Goal: Transaction & Acquisition: Purchase product/service

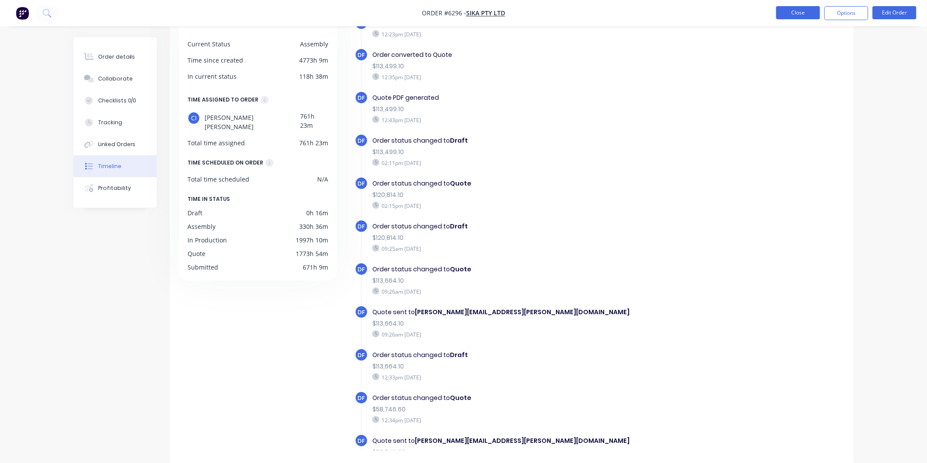
click at [785, 14] on button "Close" at bounding box center [798, 12] width 44 height 13
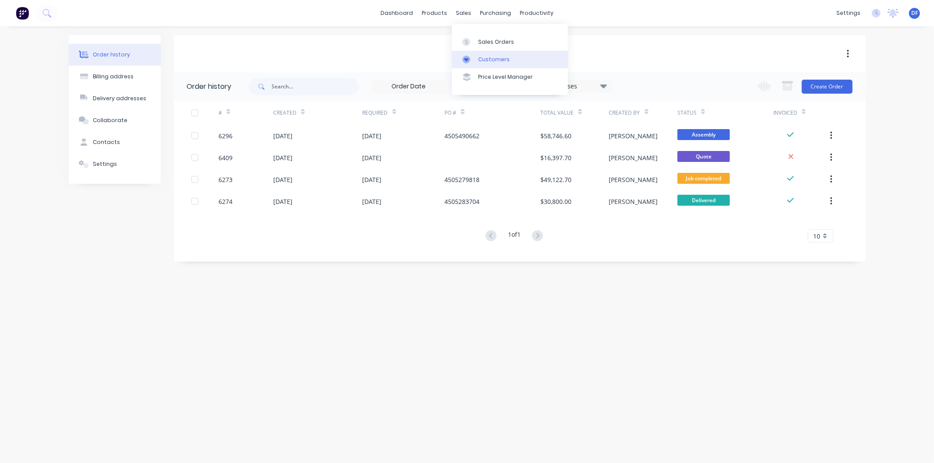
click at [485, 56] on div "Customers" at bounding box center [494, 60] width 32 height 8
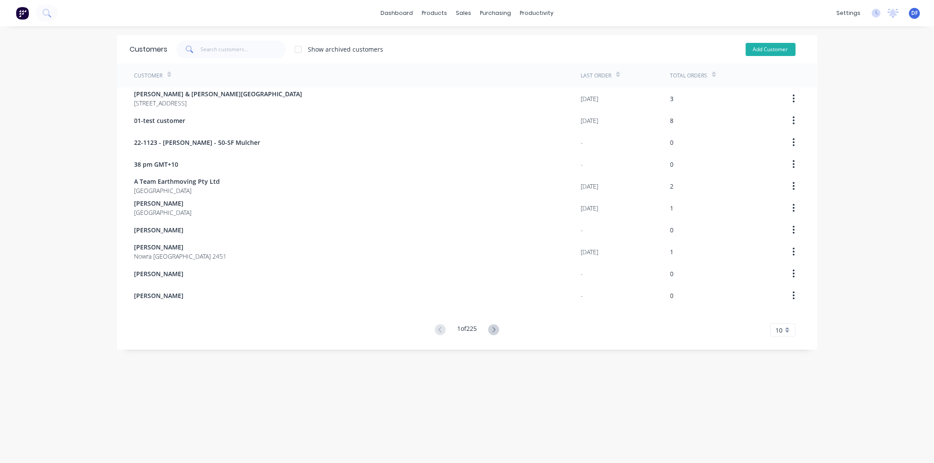
click at [755, 49] on button "Add Customer" at bounding box center [771, 49] width 50 height 13
select select "AU"
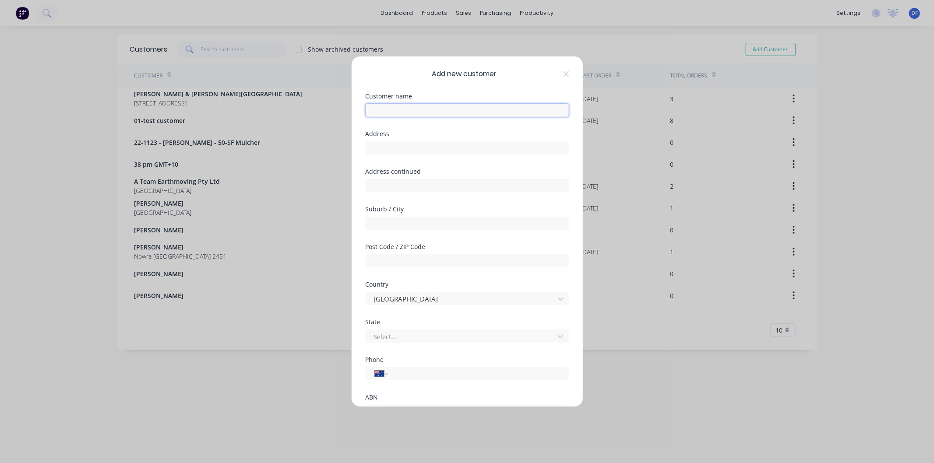
click at [407, 108] on input "text" at bounding box center [467, 110] width 203 height 13
type input "i"
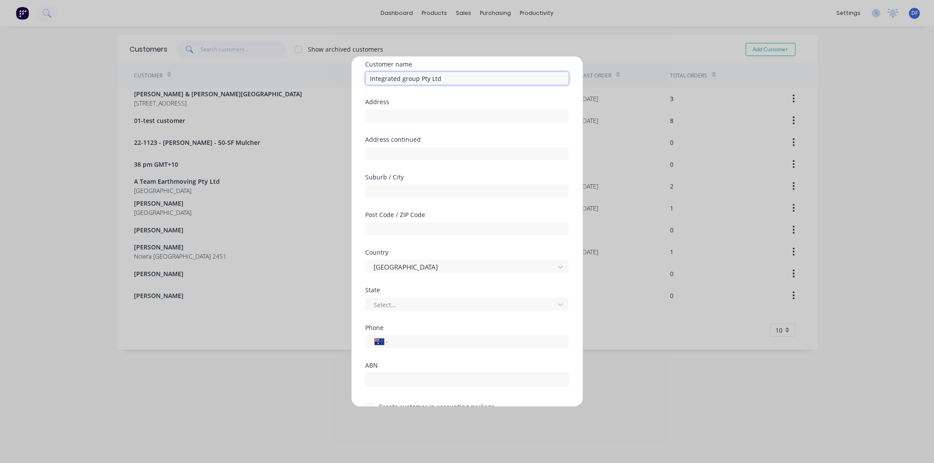
scroll to position [49, 0]
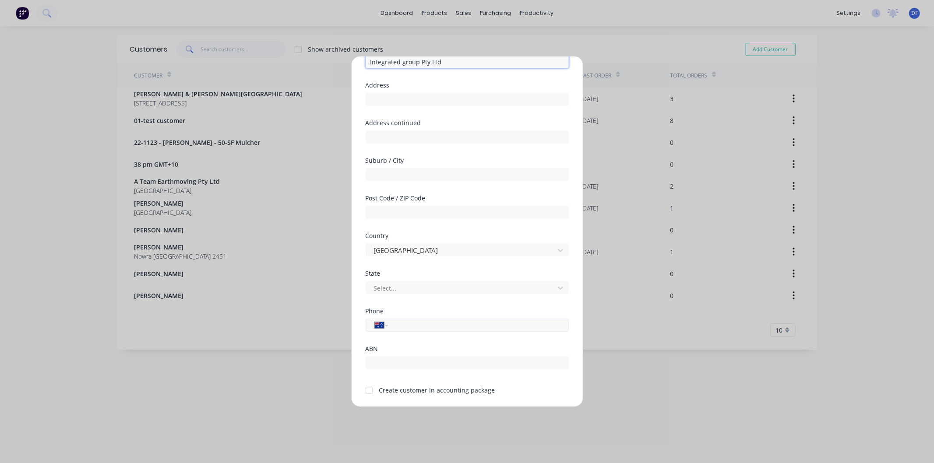
type input "Integrated group Pty Ltd"
click at [403, 327] on input "tel" at bounding box center [476, 326] width 165 height 10
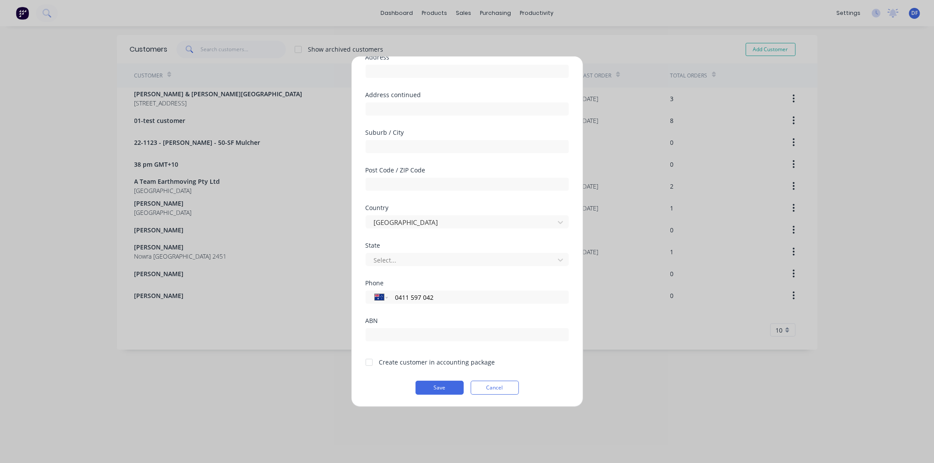
type input "0411 597 042"
click at [368, 362] on div at bounding box center [369, 363] width 18 height 18
click at [436, 389] on button "Save" at bounding box center [440, 388] width 48 height 14
click at [434, 385] on button "Save" at bounding box center [440, 388] width 48 height 14
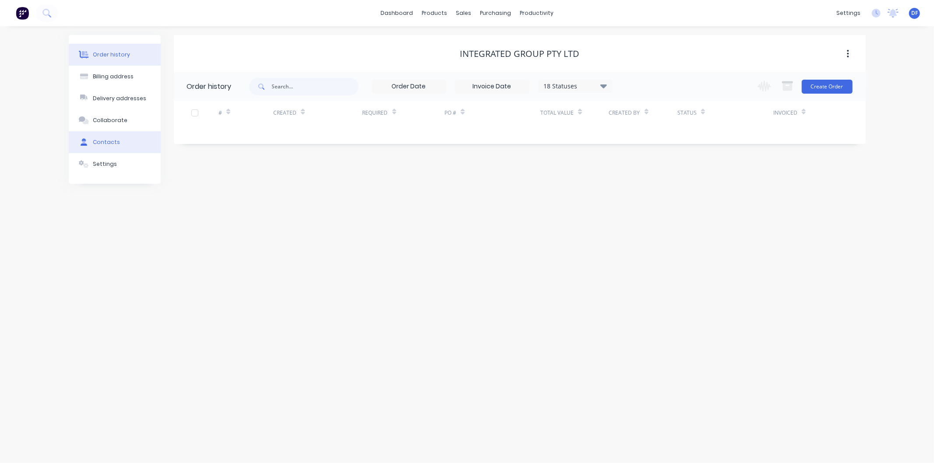
click at [107, 141] on div "Contacts" at bounding box center [106, 142] width 27 height 8
click at [833, 86] on button "Add contact" at bounding box center [839, 86] width 40 height 13
select select "AU"
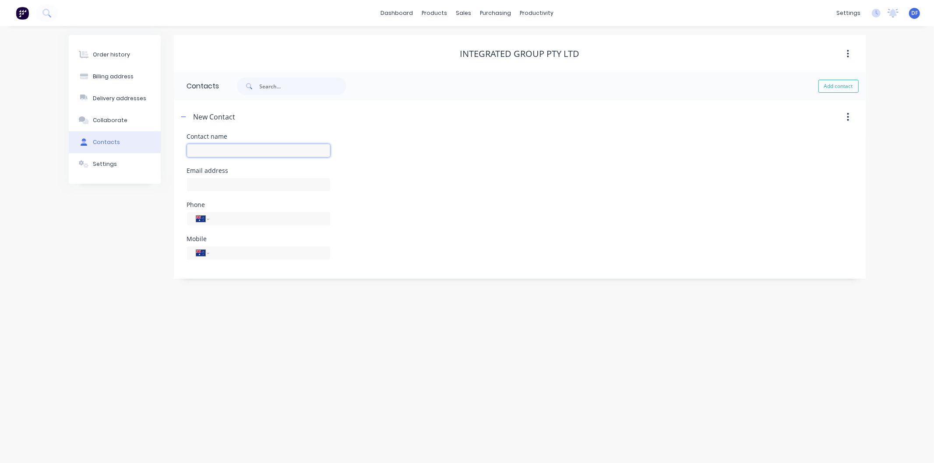
click at [208, 149] on input "text" at bounding box center [258, 150] width 143 height 13
type input "[PERSON_NAME]"
click at [205, 185] on input "text" at bounding box center [258, 184] width 143 height 13
select select "AU"
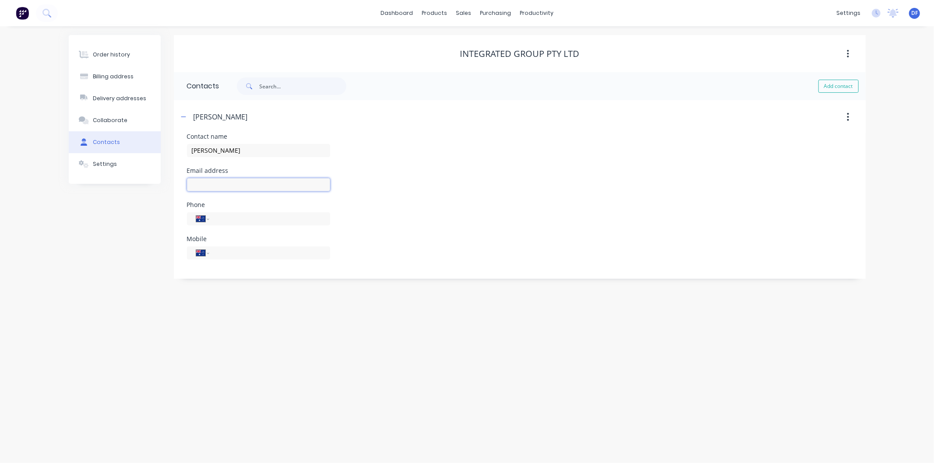
click at [205, 183] on input "text" at bounding box center [258, 184] width 143 height 13
type input "[EMAIL_ADDRESS][DOMAIN_NAME]"
click at [244, 251] on input "tel" at bounding box center [267, 253] width 105 height 10
type input "0411 597 042"
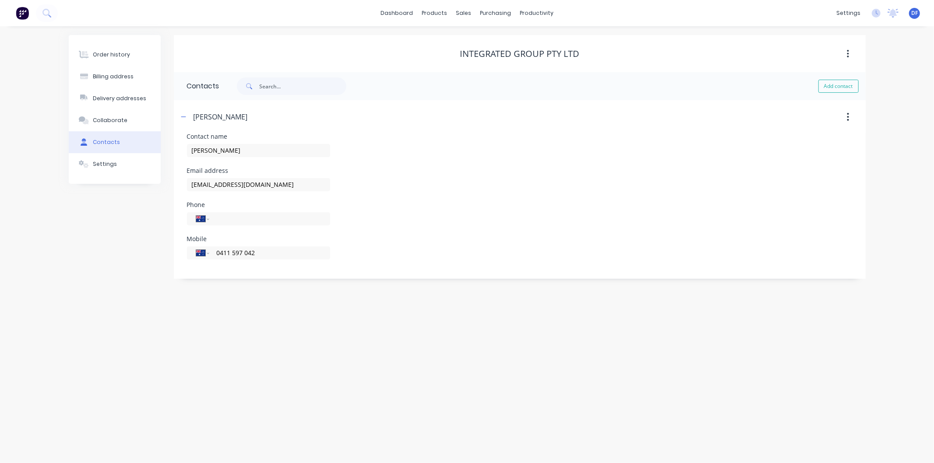
click at [339, 313] on div "Order history Billing address Delivery addresses Collaborate Contacts Settings …" at bounding box center [467, 244] width 934 height 437
click at [109, 53] on div "Order history" at bounding box center [111, 55] width 37 height 8
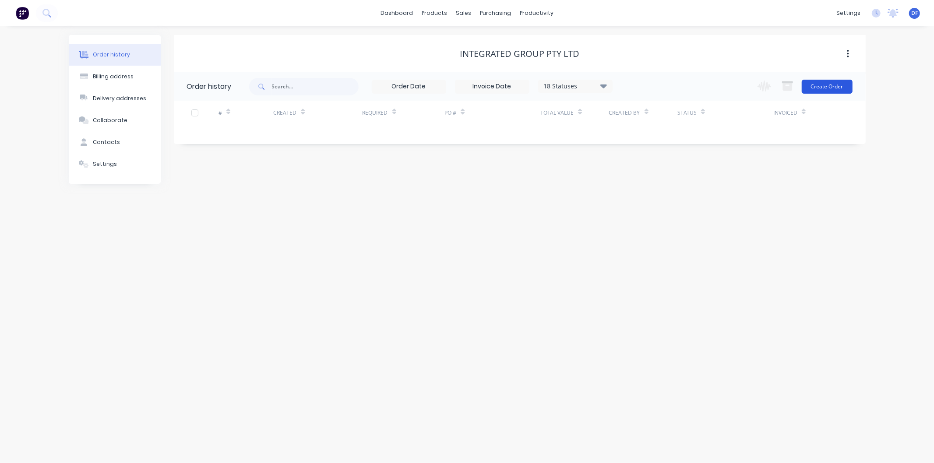
click at [818, 85] on button "Create Order" at bounding box center [827, 87] width 51 height 14
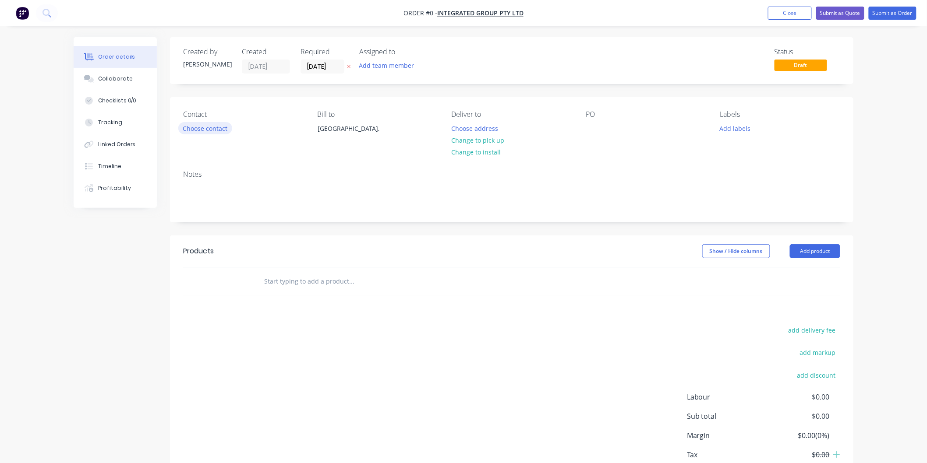
click at [226, 132] on button "Choose contact" at bounding box center [205, 128] width 54 height 12
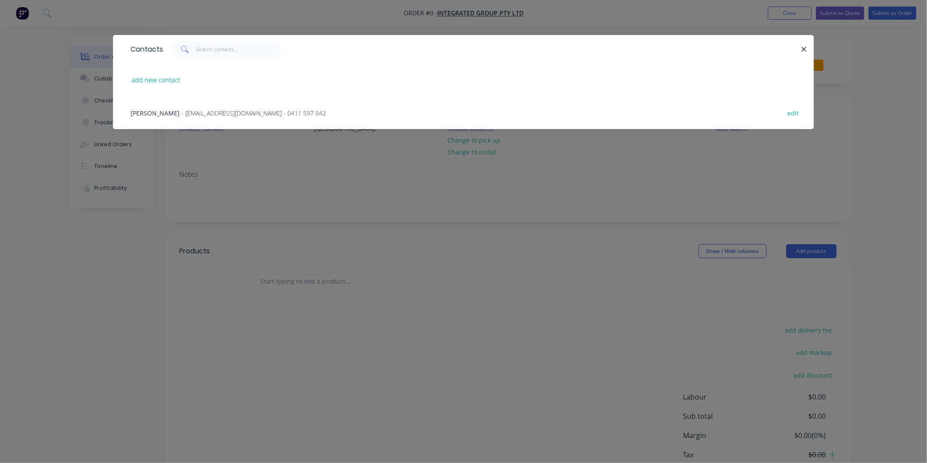
click at [255, 109] on span "- [EMAIL_ADDRESS][DOMAIN_NAME] - 0411 597 042" at bounding box center [253, 113] width 145 height 8
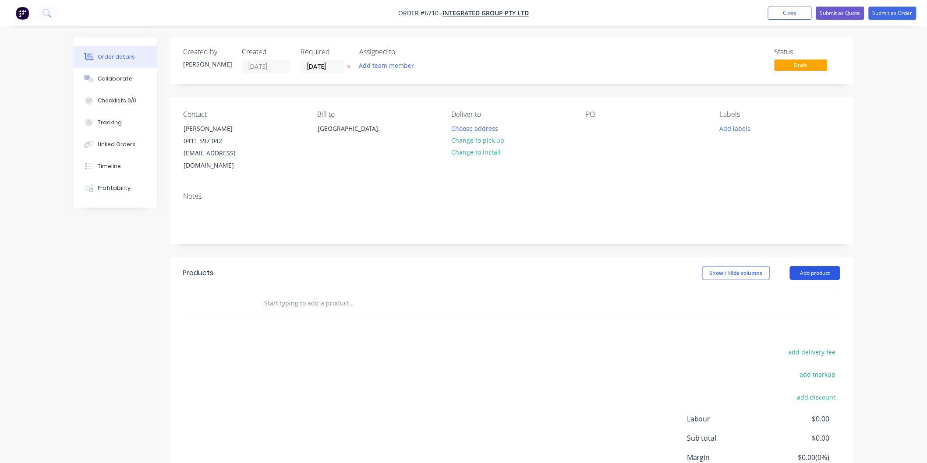
click at [805, 266] on button "Add product" at bounding box center [815, 273] width 50 height 14
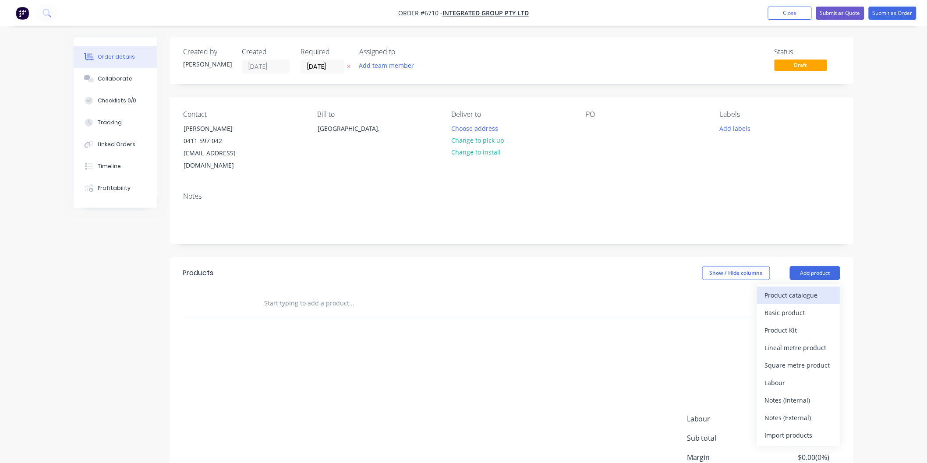
click at [780, 289] on div "Product catalogue" at bounding box center [798, 295] width 67 height 13
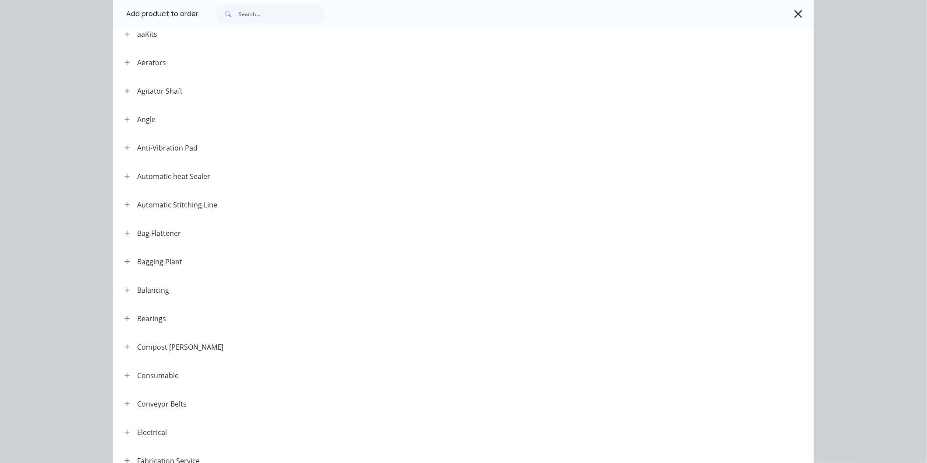
scroll to position [194, 0]
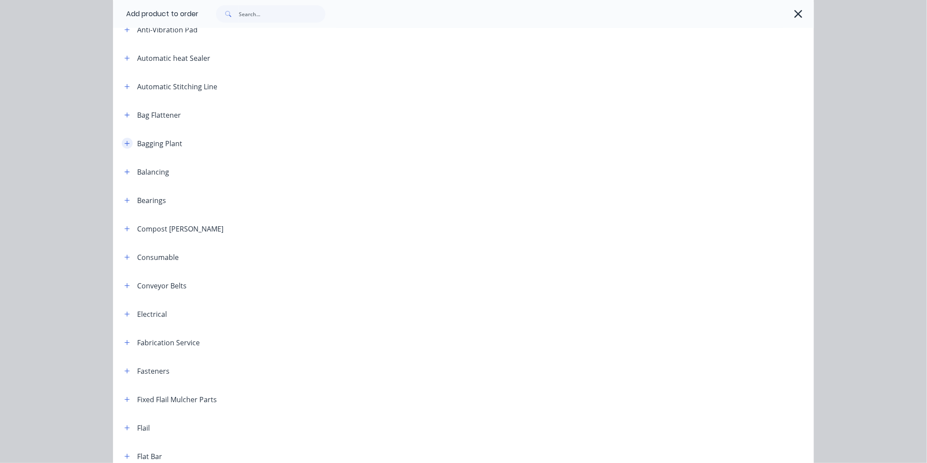
click at [122, 148] on button "button" at bounding box center [127, 143] width 11 height 11
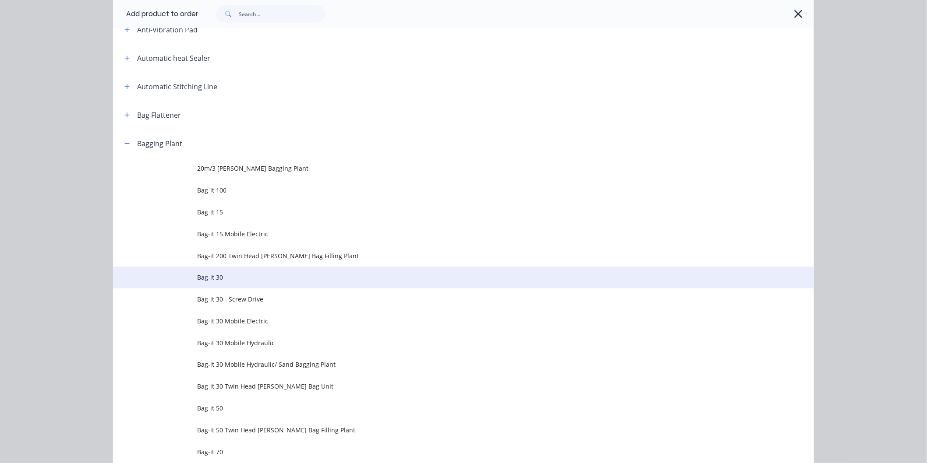
click at [215, 279] on span "Bag-it 30" at bounding box center [443, 277] width 493 height 9
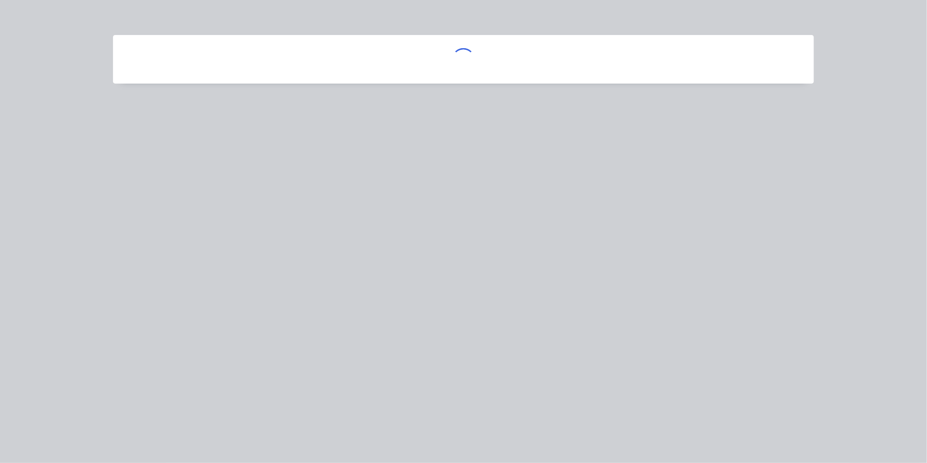
scroll to position [0, 0]
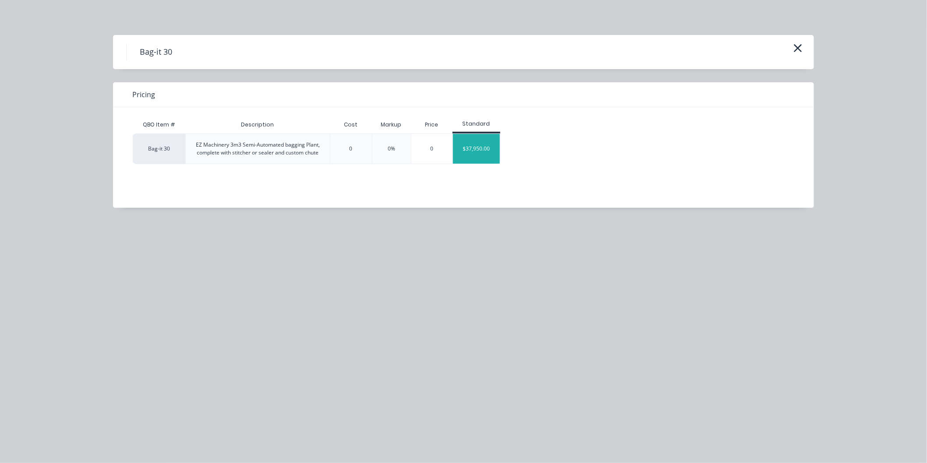
click at [470, 149] on div "$37,950.00" at bounding box center [476, 149] width 47 height 30
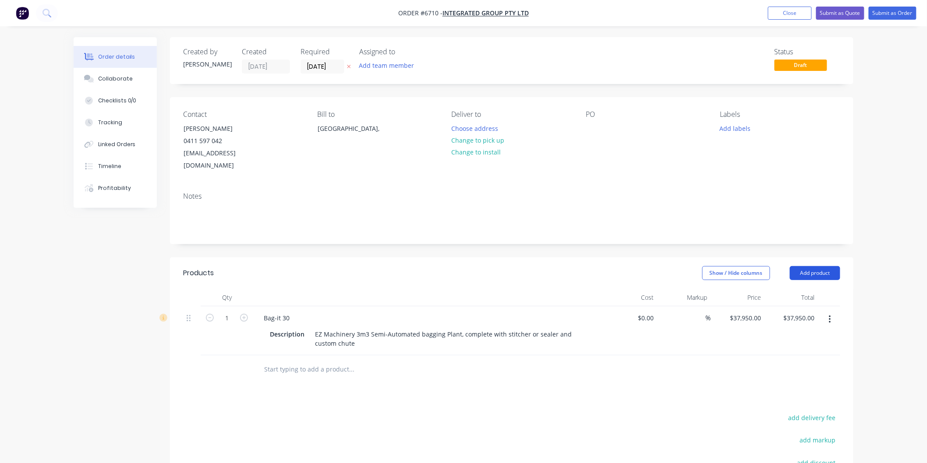
click at [813, 267] on button "Add product" at bounding box center [815, 273] width 50 height 14
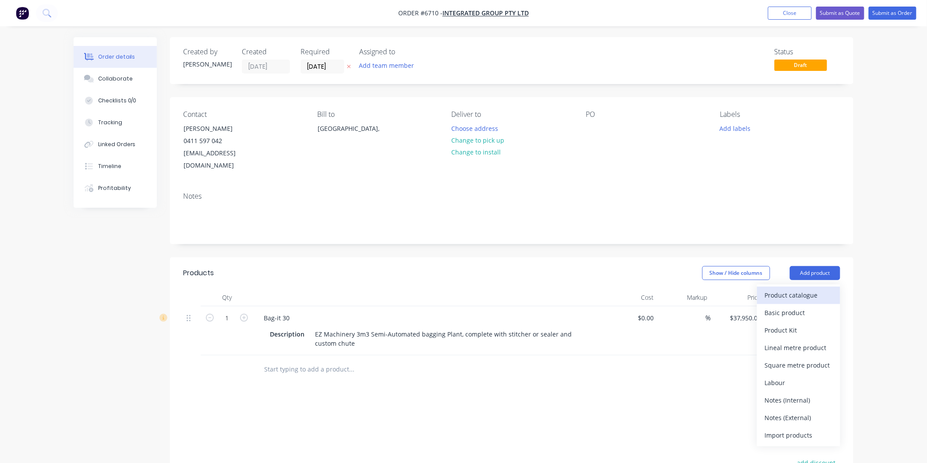
click at [796, 289] on div "Product catalogue" at bounding box center [798, 295] width 67 height 13
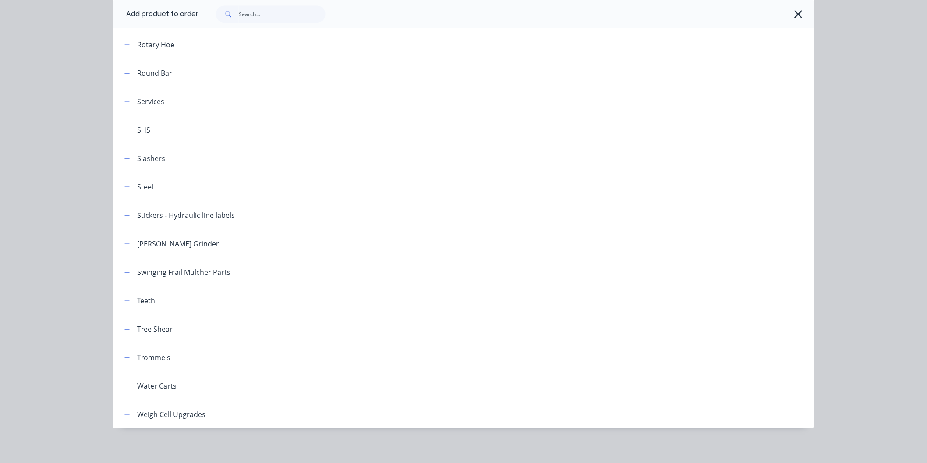
scroll to position [1037, 0]
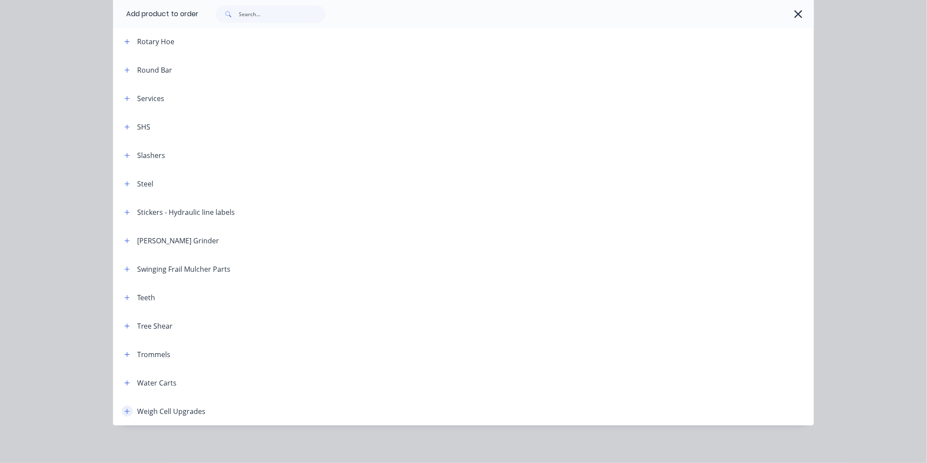
click at [126, 412] on button "button" at bounding box center [127, 411] width 11 height 11
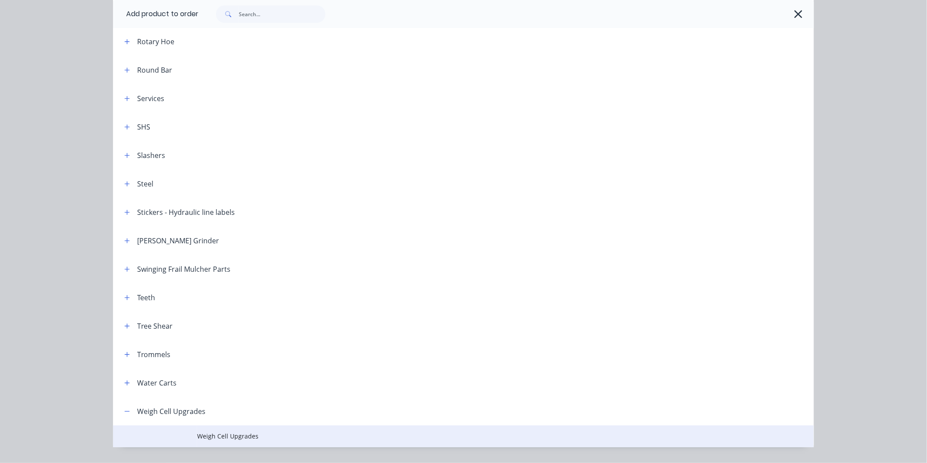
click at [221, 435] on span "Weigh Cell Upgrades" at bounding box center [443, 436] width 493 height 9
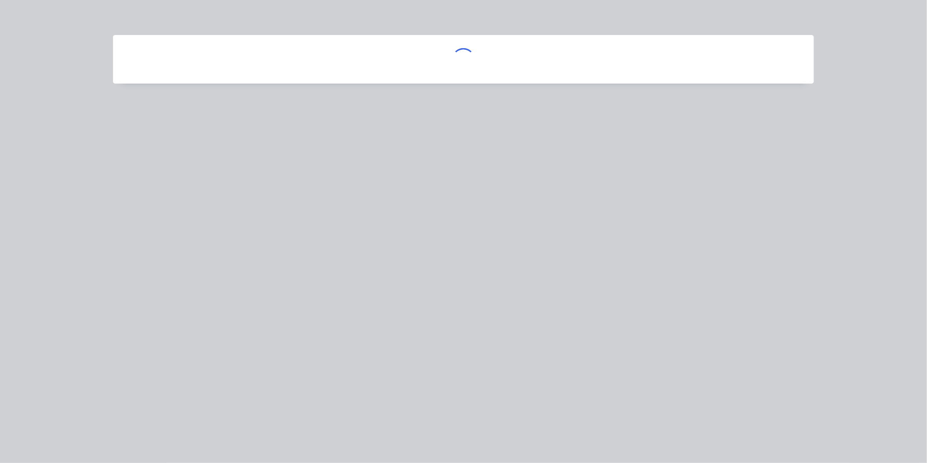
scroll to position [0, 0]
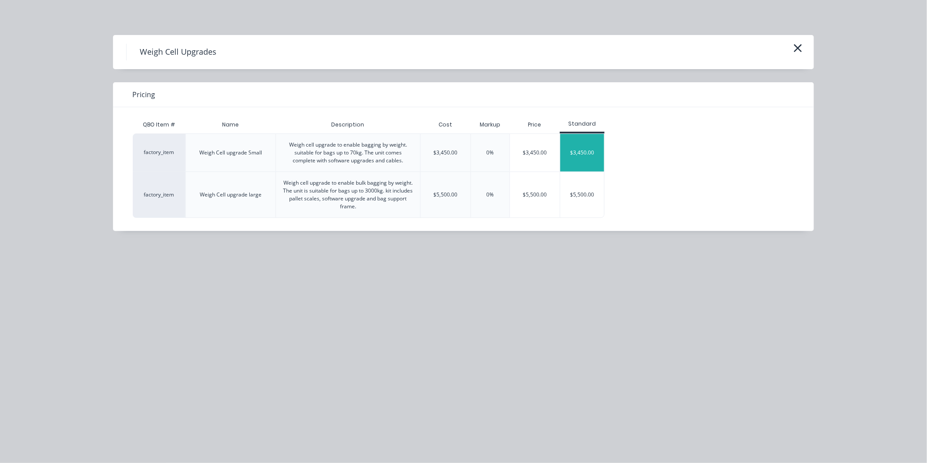
click at [576, 161] on div "$3,450.00" at bounding box center [582, 153] width 44 height 38
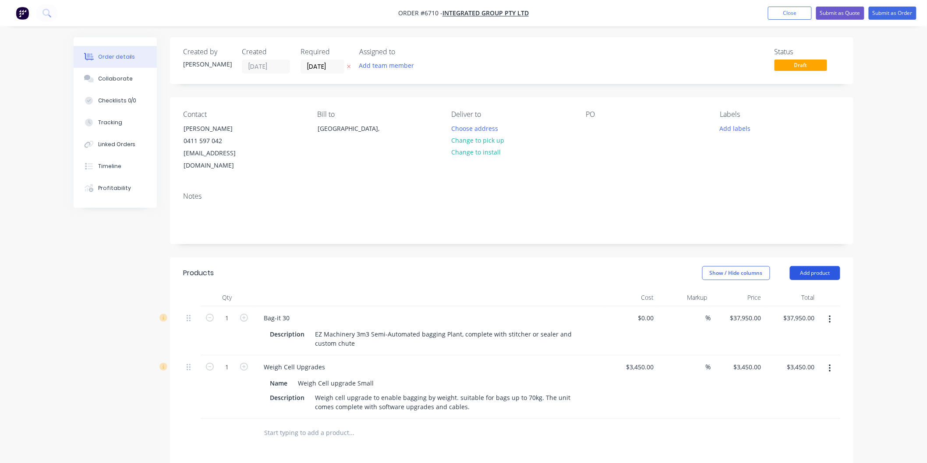
click at [823, 266] on button "Add product" at bounding box center [815, 273] width 50 height 14
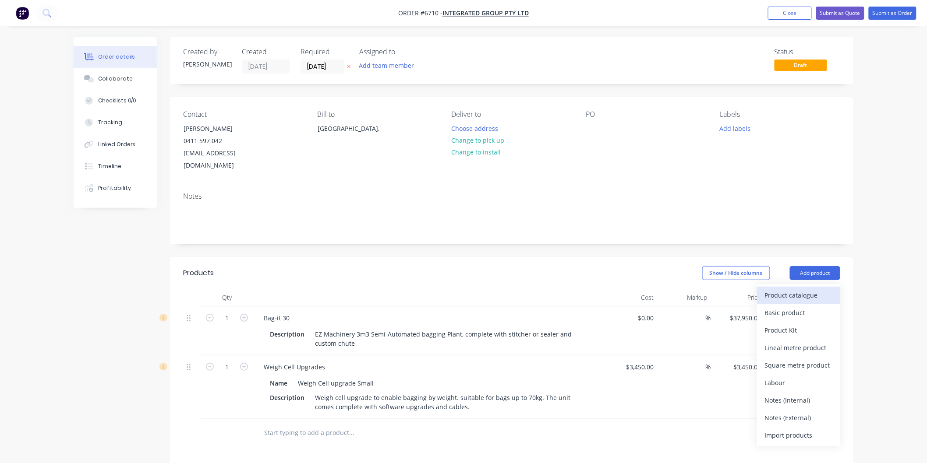
click at [790, 289] on div "Product catalogue" at bounding box center [798, 295] width 67 height 13
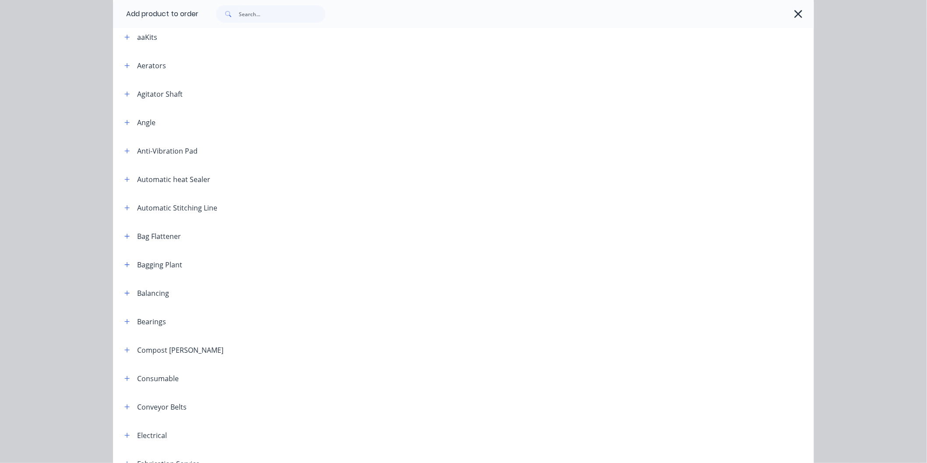
scroll to position [97, 0]
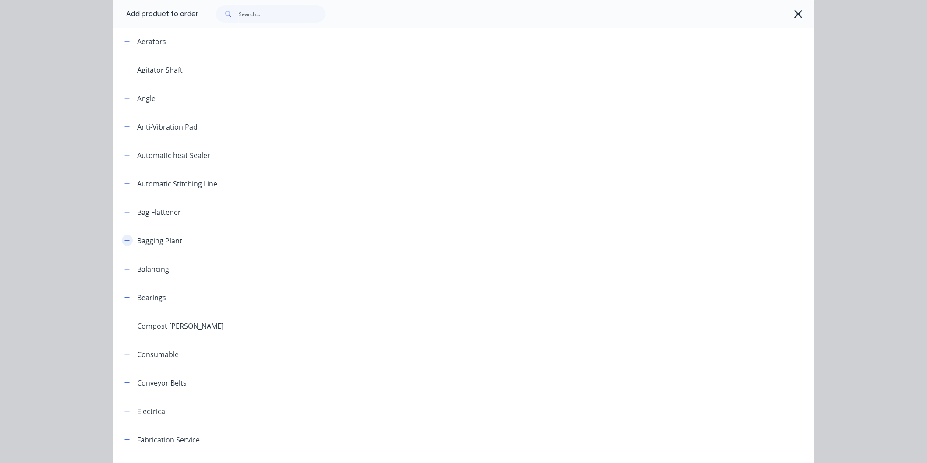
click at [127, 242] on button "button" at bounding box center [127, 240] width 11 height 11
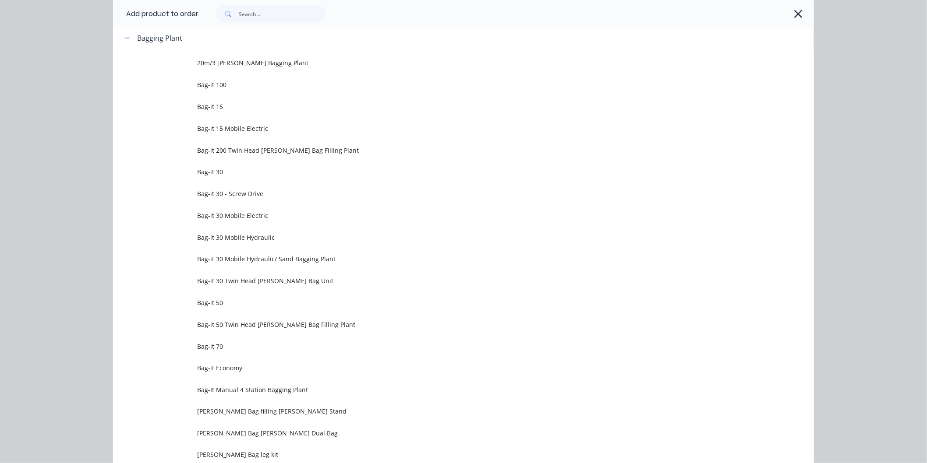
scroll to position [146, 0]
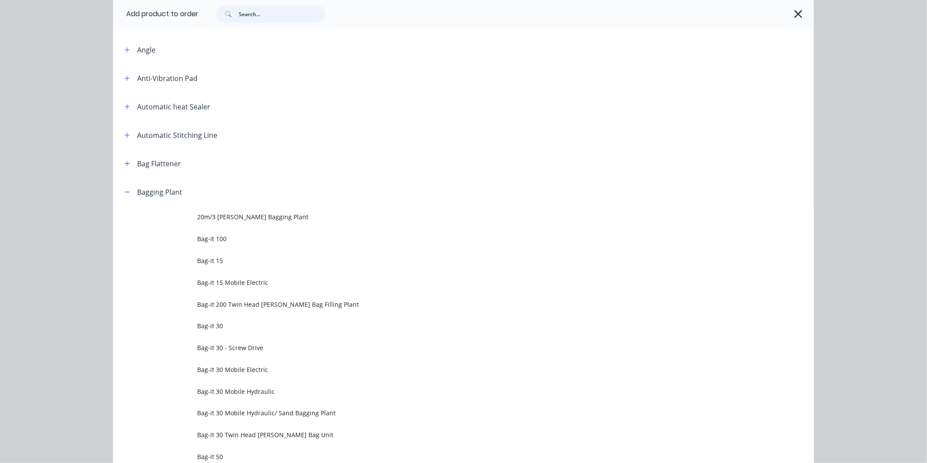
click at [247, 15] on input "text" at bounding box center [282, 14] width 87 height 18
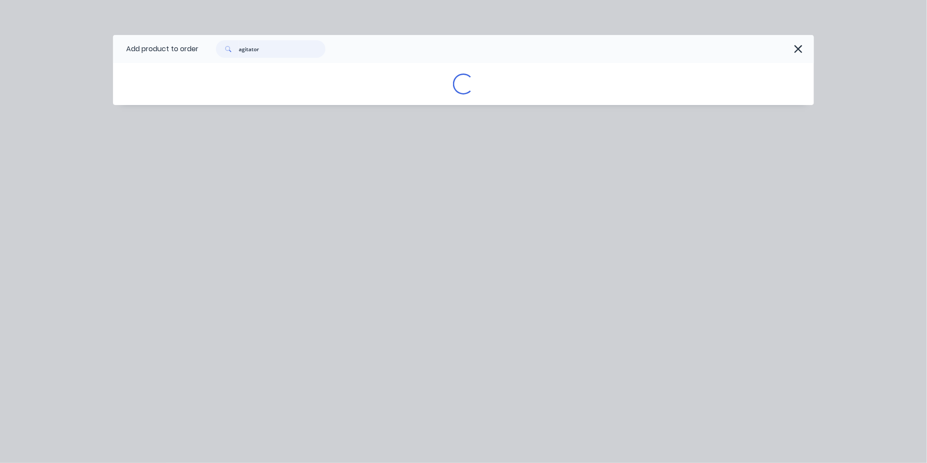
scroll to position [0, 0]
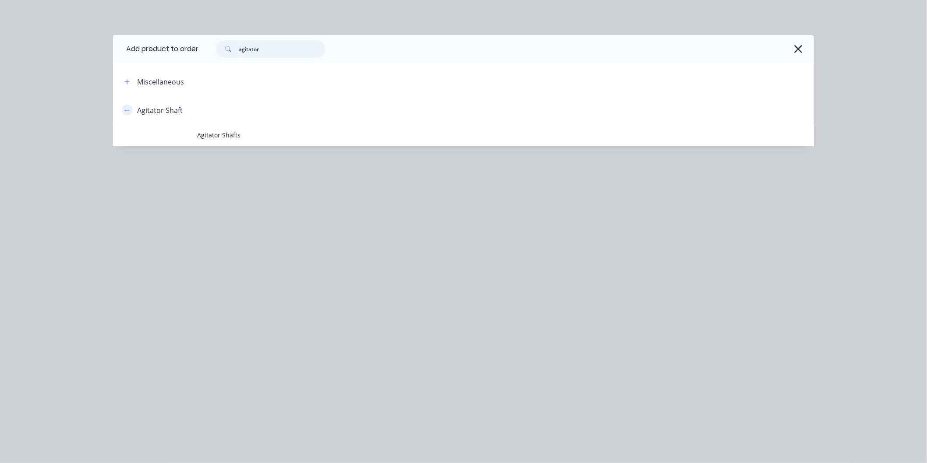
type input "agitator"
click at [126, 110] on icon "button" at bounding box center [127, 110] width 5 height 0
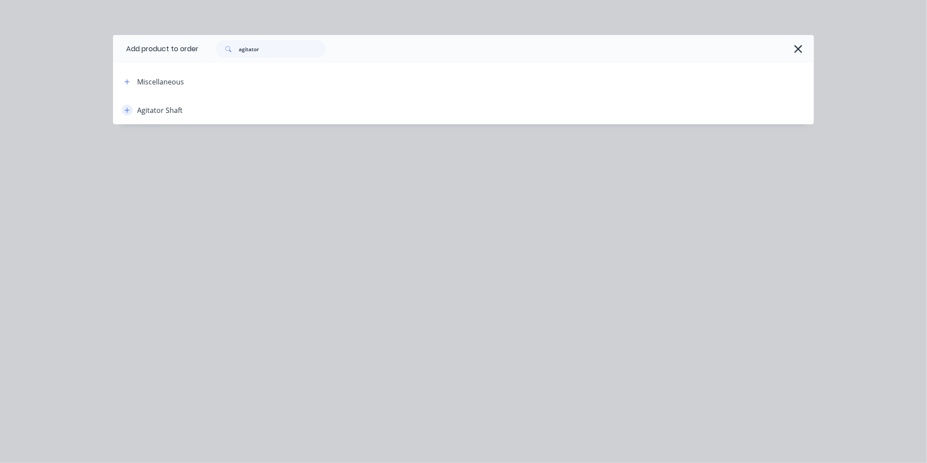
click at [126, 110] on icon "button" at bounding box center [127, 110] width 5 height 5
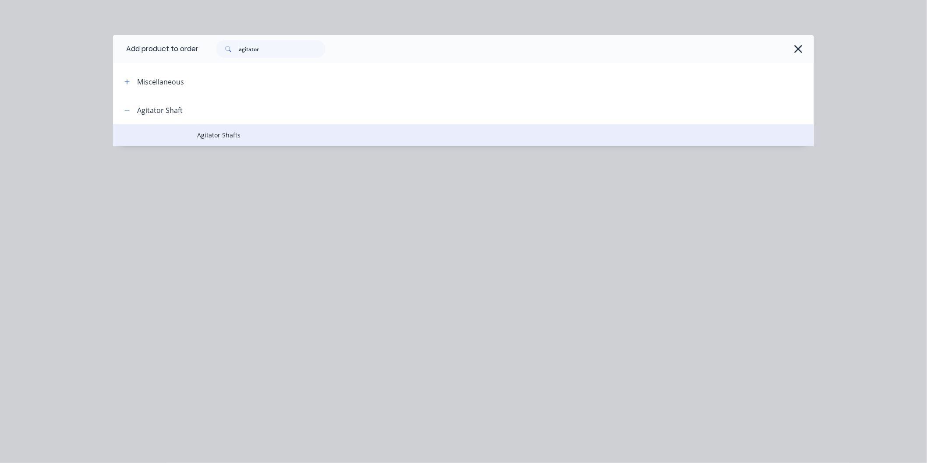
click at [210, 130] on td "Agitator Shafts" at bounding box center [505, 135] width 617 height 22
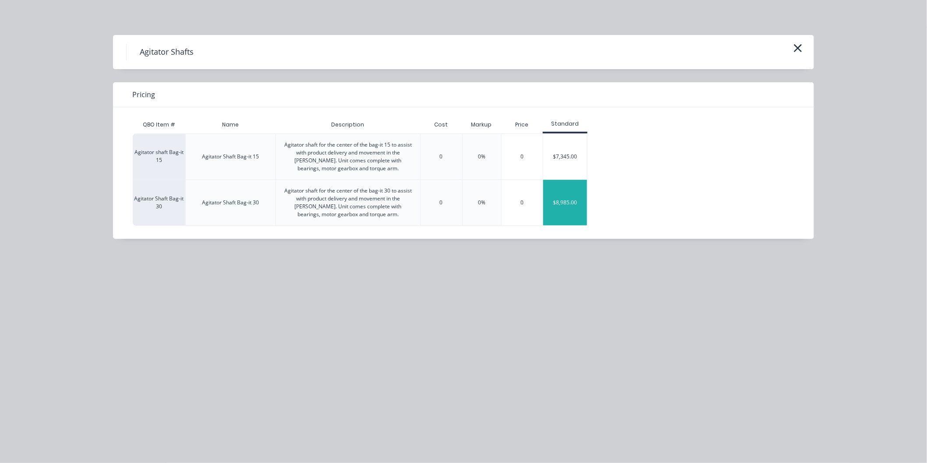
click at [571, 203] on div "$8,985.00" at bounding box center [565, 203] width 44 height 46
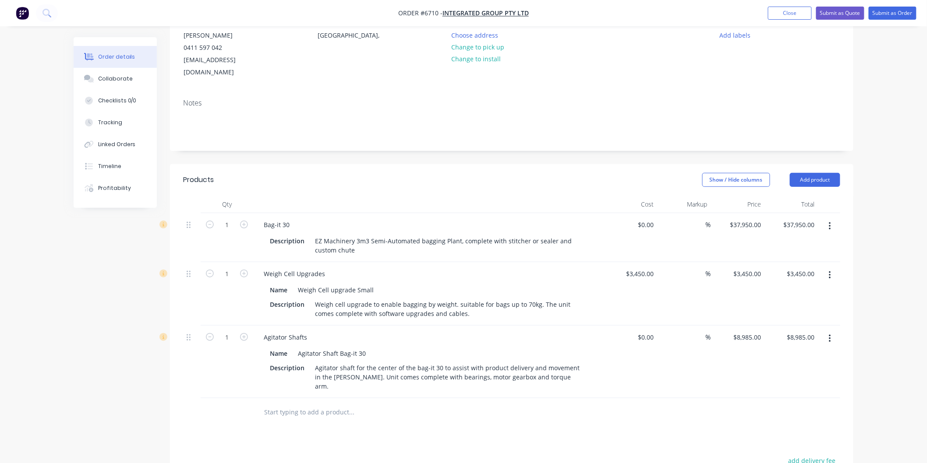
scroll to position [97, 0]
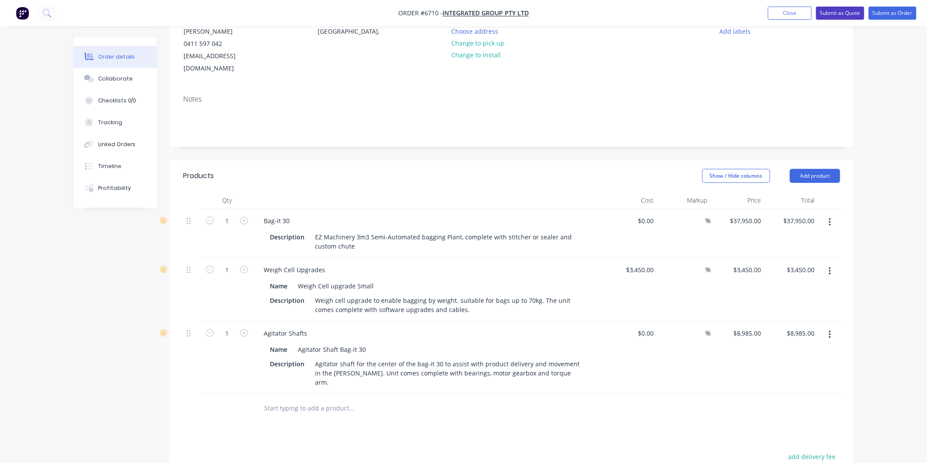
click at [835, 11] on button "Submit as Quote" at bounding box center [840, 13] width 48 height 13
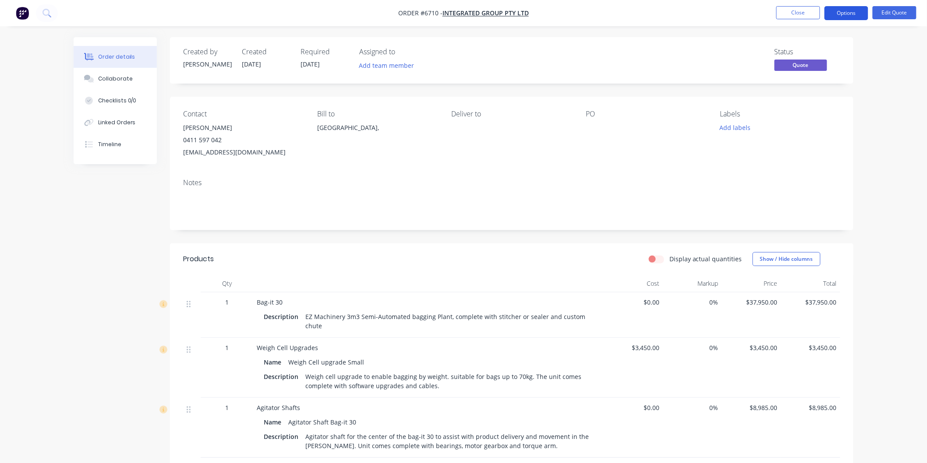
click at [840, 7] on button "Options" at bounding box center [846, 13] width 44 height 14
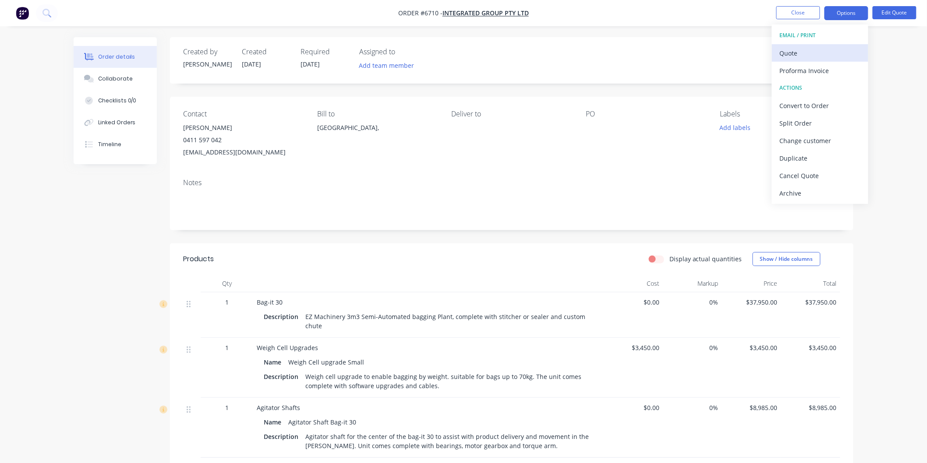
click at [799, 51] on div "Quote" at bounding box center [820, 53] width 81 height 13
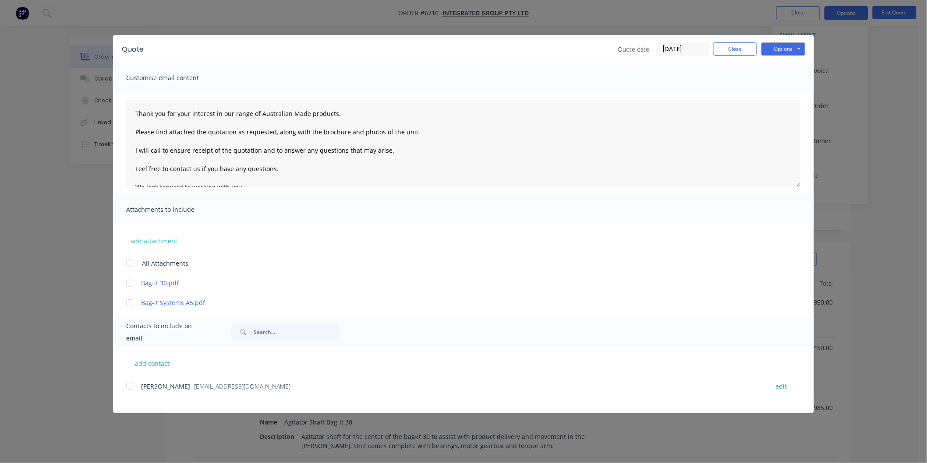
click at [129, 265] on div at bounding box center [130, 263] width 18 height 18
click at [127, 388] on div at bounding box center [130, 387] width 18 height 18
click at [132, 108] on textarea "Thank you for your interest in our range of Australian Made products. Please fi…" at bounding box center [463, 144] width 674 height 88
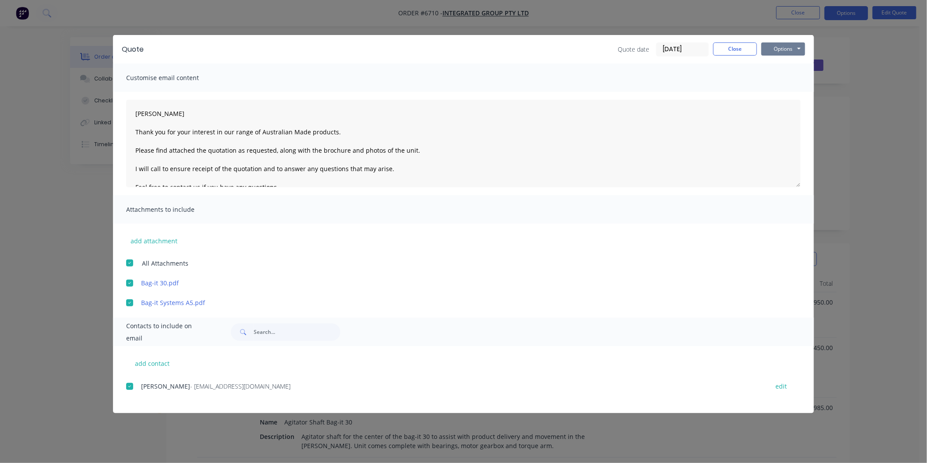
click at [774, 46] on button "Options" at bounding box center [783, 48] width 44 height 13
click at [779, 93] on button "Email" at bounding box center [789, 93] width 56 height 14
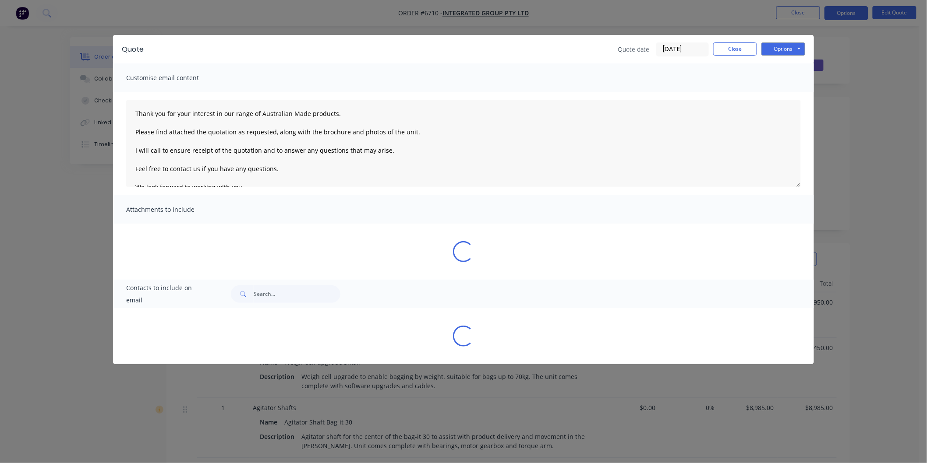
type textarea "Thank you for your interest in our range of Australian Made products. Please fi…"
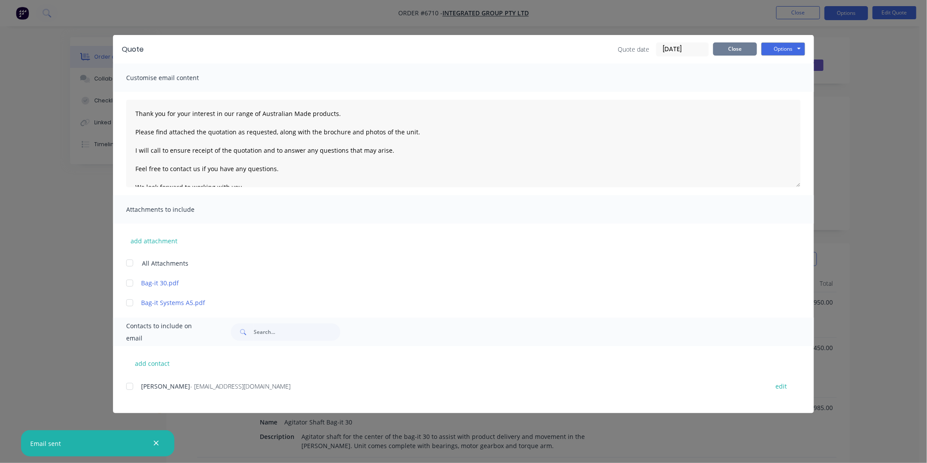
click at [730, 47] on button "Close" at bounding box center [735, 48] width 44 height 13
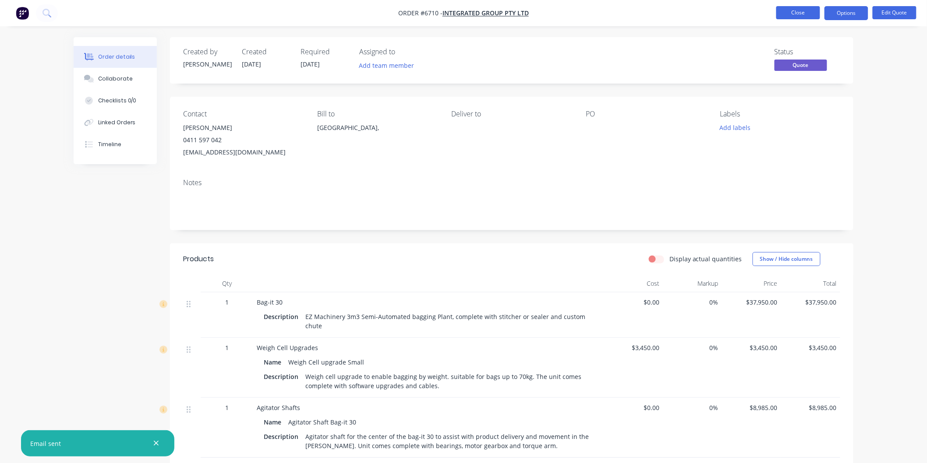
click at [797, 11] on button "Close" at bounding box center [798, 12] width 44 height 13
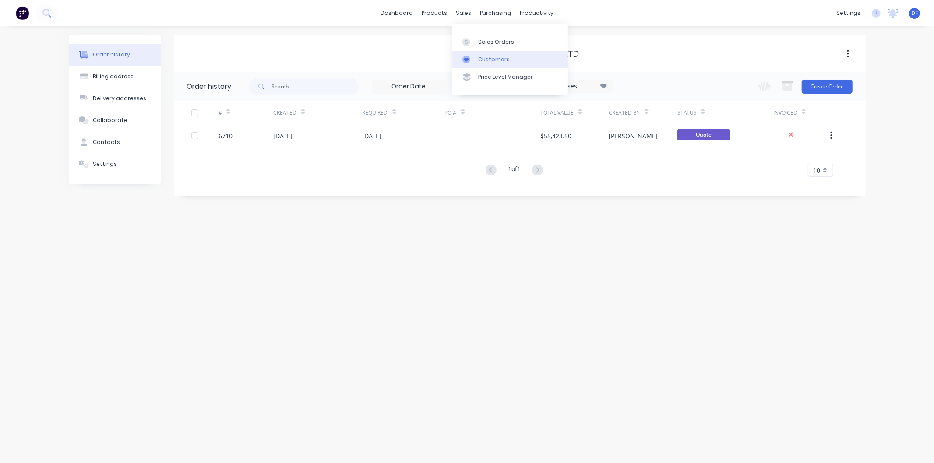
click at [482, 57] on div "Customers" at bounding box center [494, 60] width 32 height 8
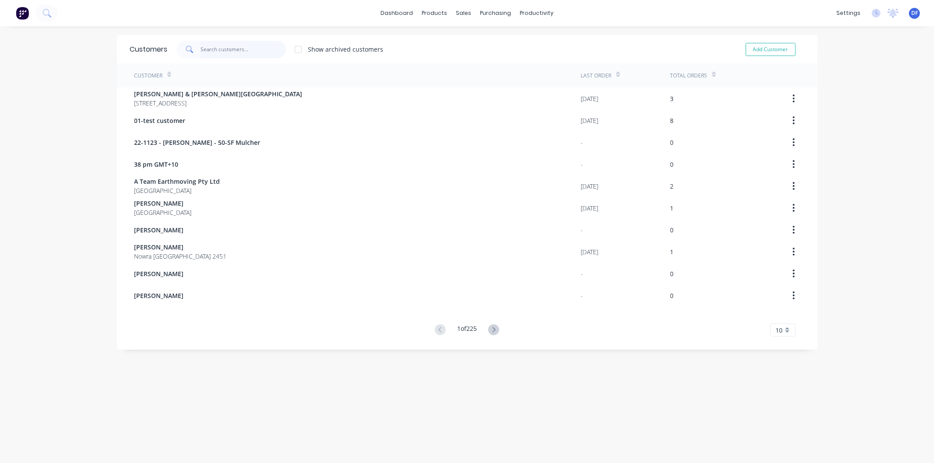
click at [229, 52] on input "text" at bounding box center [243, 50] width 85 height 18
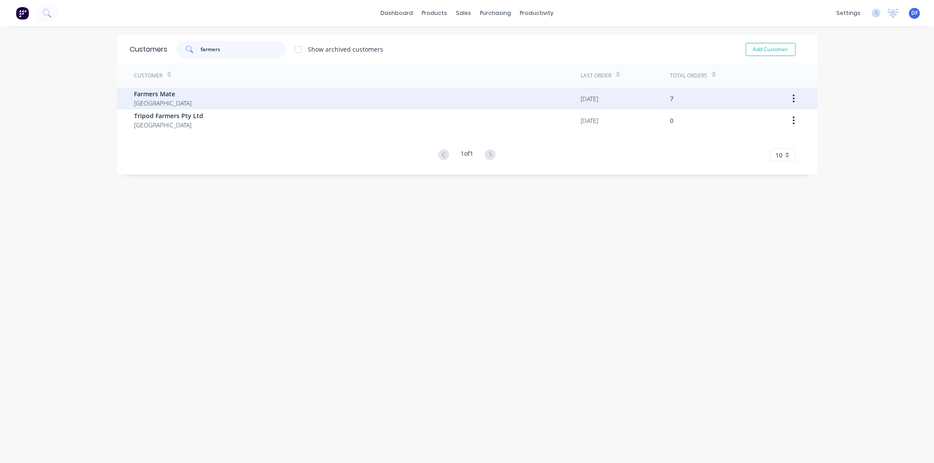
type input "farmers"
click at [150, 104] on span "[GEOGRAPHIC_DATA]" at bounding box center [162, 103] width 57 height 9
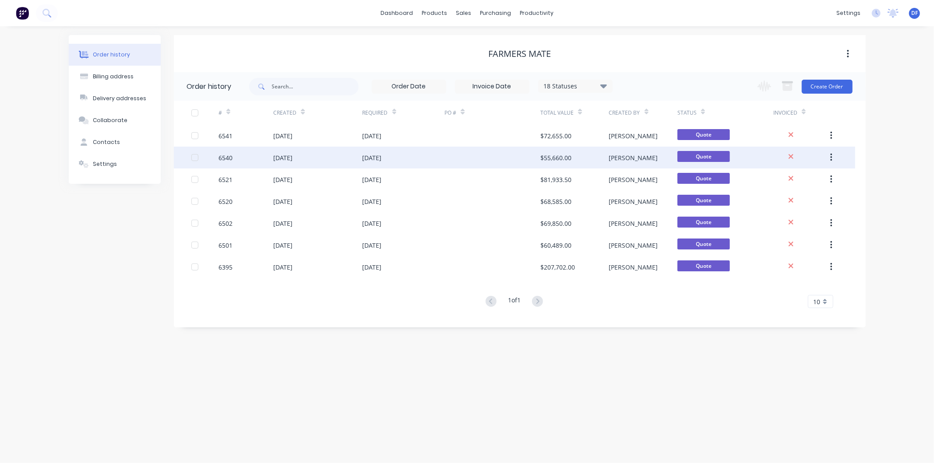
click at [293, 156] on div "[DATE]" at bounding box center [282, 157] width 19 height 9
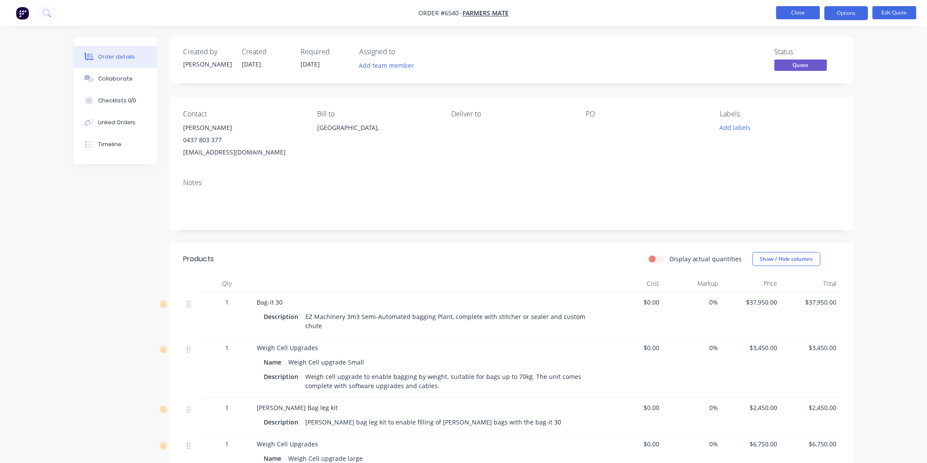
click at [802, 11] on button "Close" at bounding box center [798, 12] width 44 height 13
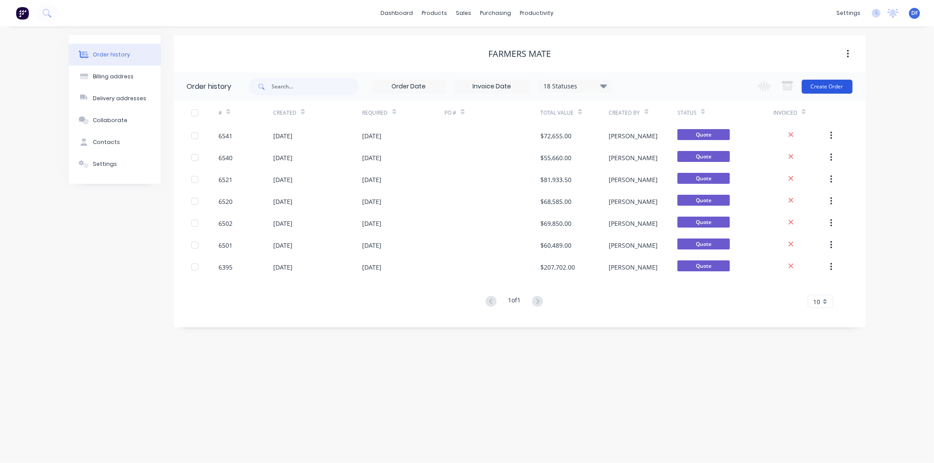
click at [824, 80] on button "Create Order" at bounding box center [827, 87] width 51 height 14
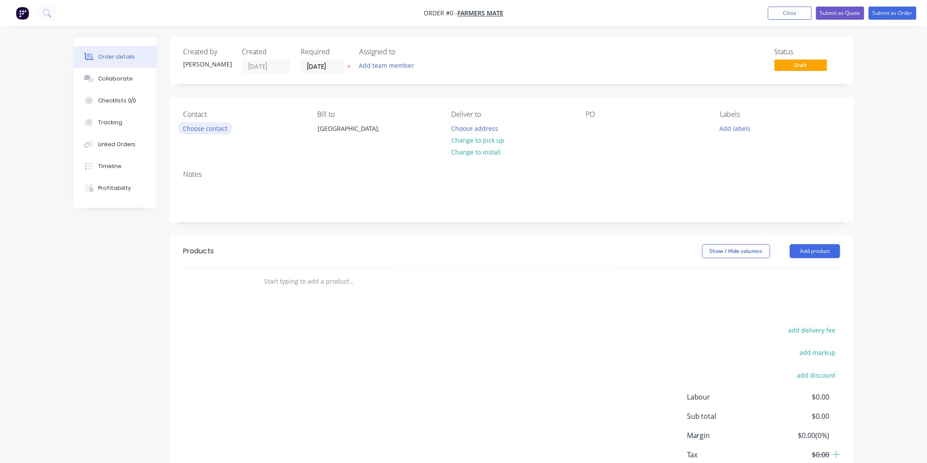
click at [212, 132] on button "Choose contact" at bounding box center [205, 128] width 54 height 12
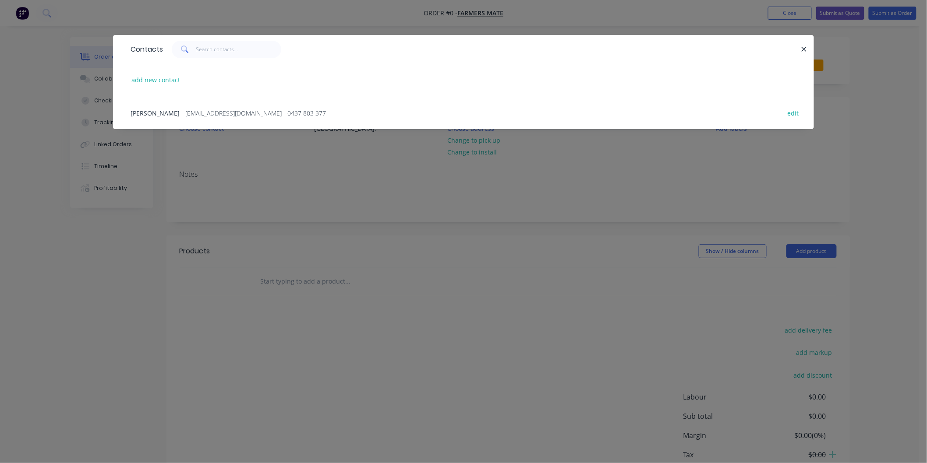
click at [231, 109] on span "- [EMAIL_ADDRESS][DOMAIN_NAME] - 0437 803 377" at bounding box center [253, 113] width 145 height 8
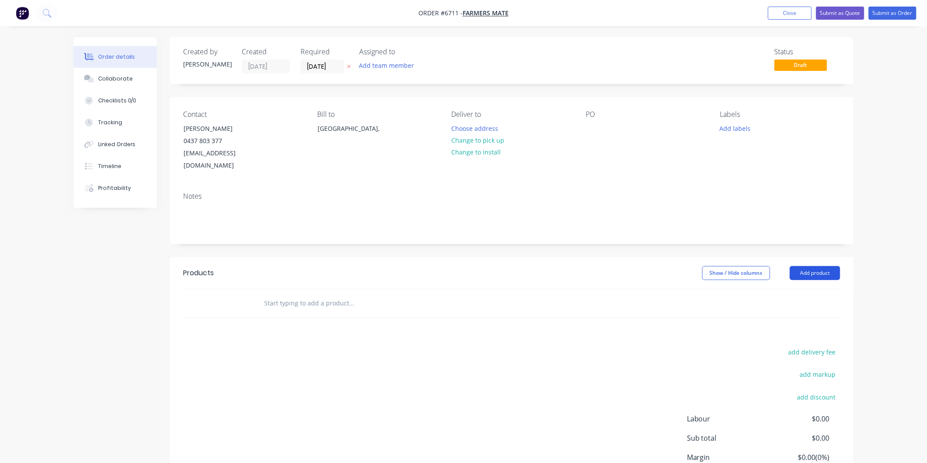
click at [815, 266] on button "Add product" at bounding box center [815, 273] width 50 height 14
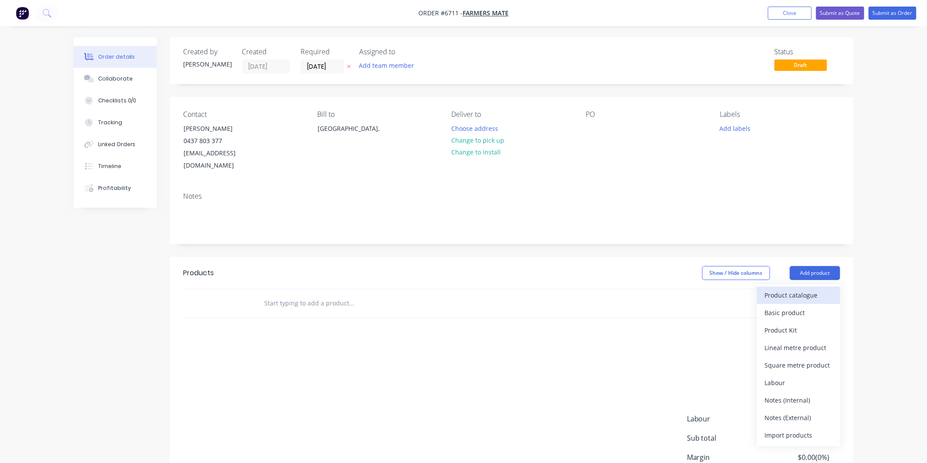
click at [804, 289] on div "Product catalogue" at bounding box center [798, 295] width 67 height 13
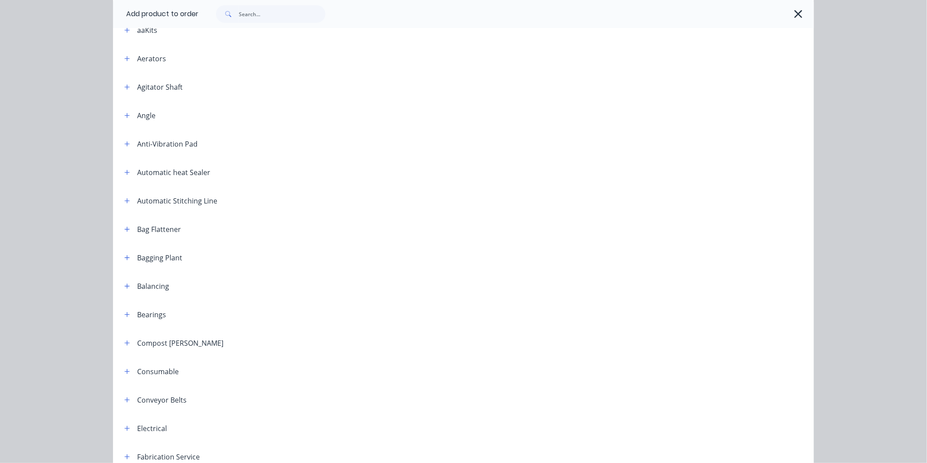
scroll to position [97, 0]
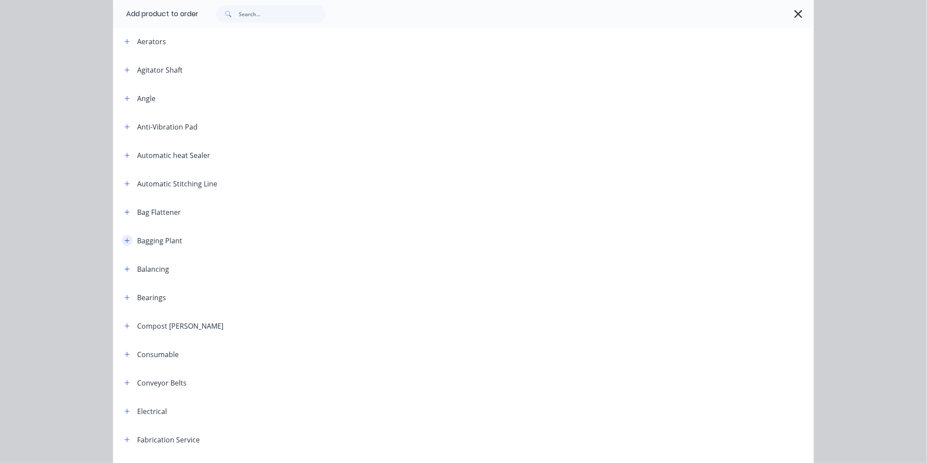
click at [122, 239] on button "button" at bounding box center [127, 240] width 11 height 11
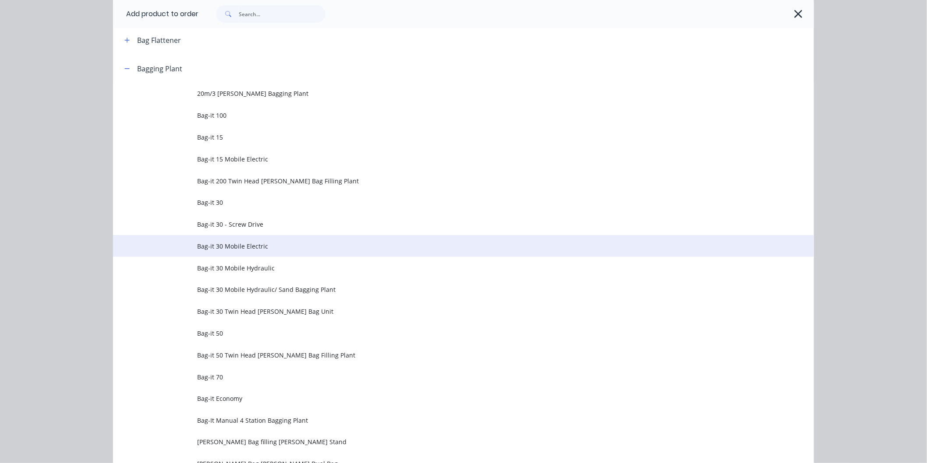
scroll to position [292, 0]
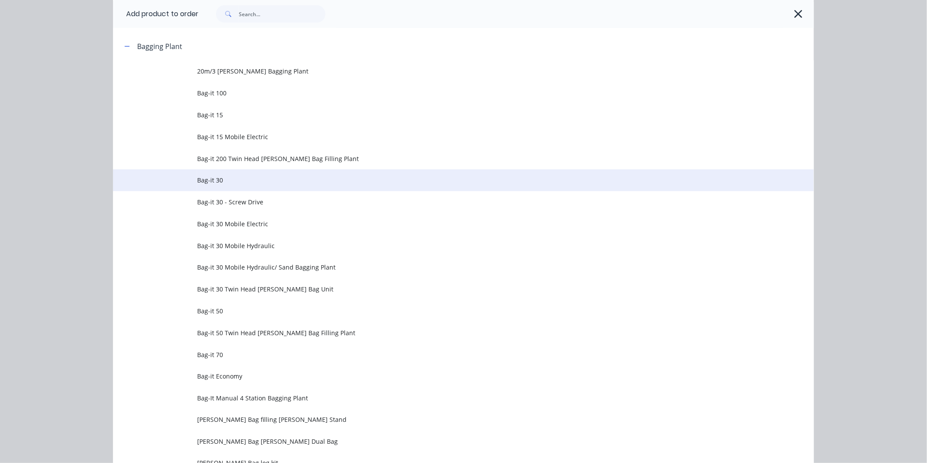
click at [208, 176] on span "Bag-it 30" at bounding box center [443, 180] width 493 height 9
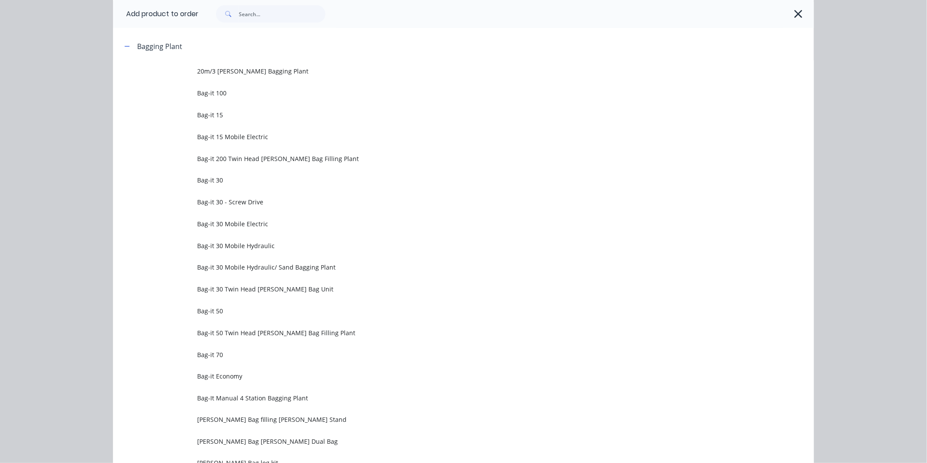
scroll to position [0, 0]
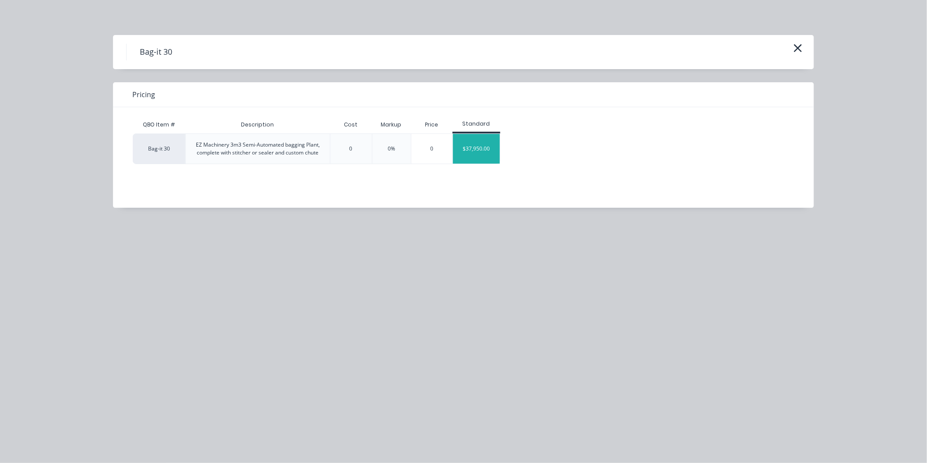
click at [493, 147] on div "$37,950.00" at bounding box center [476, 149] width 47 height 30
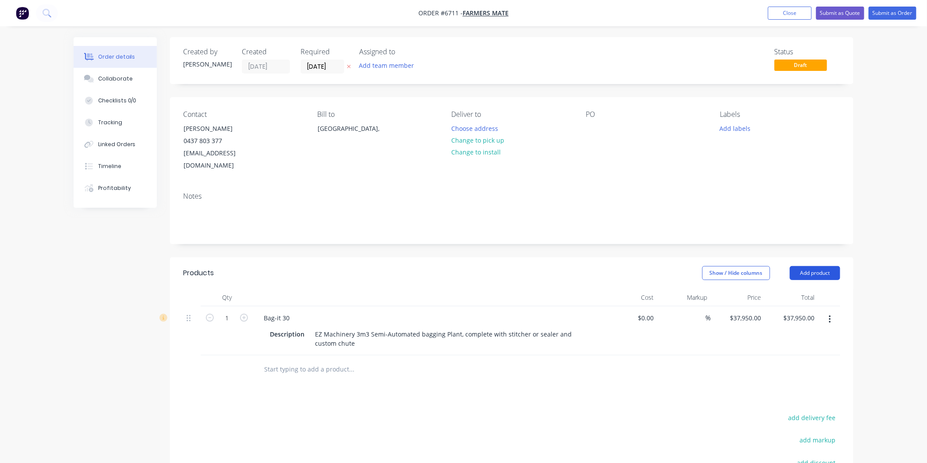
click at [812, 266] on button "Add product" at bounding box center [815, 273] width 50 height 14
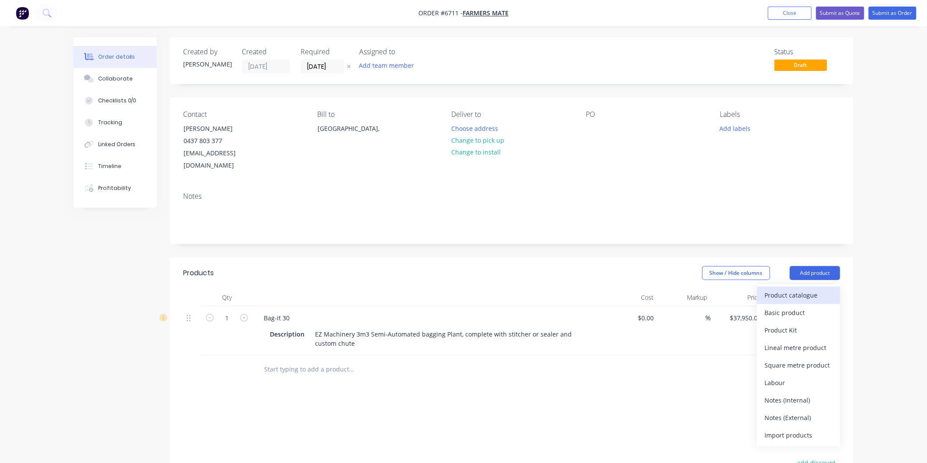
click at [786, 289] on div "Product catalogue" at bounding box center [798, 295] width 67 height 13
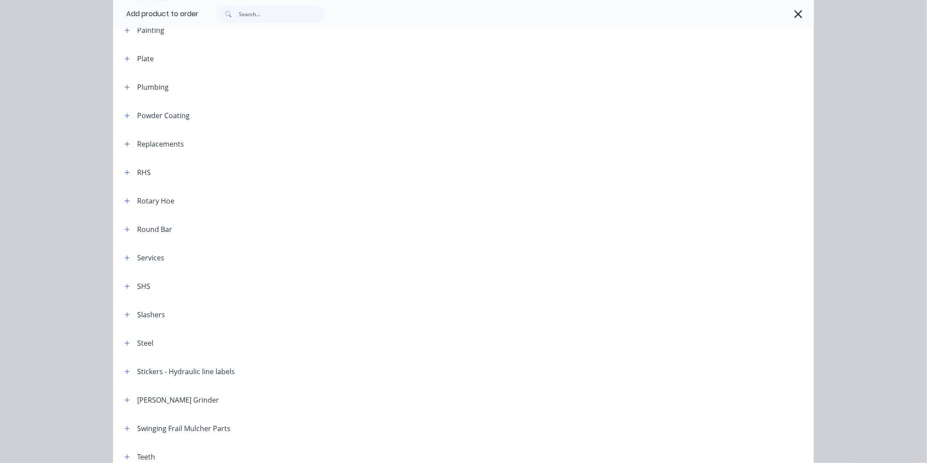
scroll to position [1037, 0]
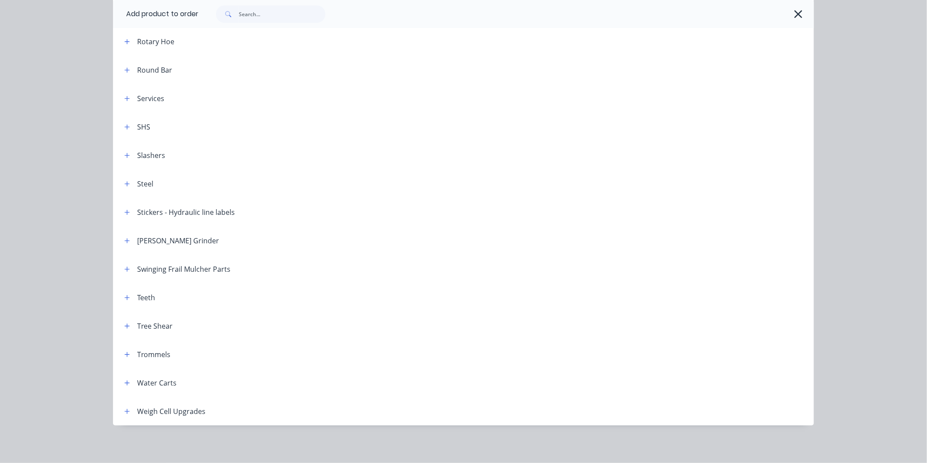
click at [172, 411] on div "Weigh Cell Upgrades" at bounding box center [171, 411] width 68 height 11
click at [117, 408] on div "Weigh Cell Upgrades" at bounding box center [161, 411] width 88 height 11
click at [125, 409] on icon "button" at bounding box center [126, 412] width 5 height 6
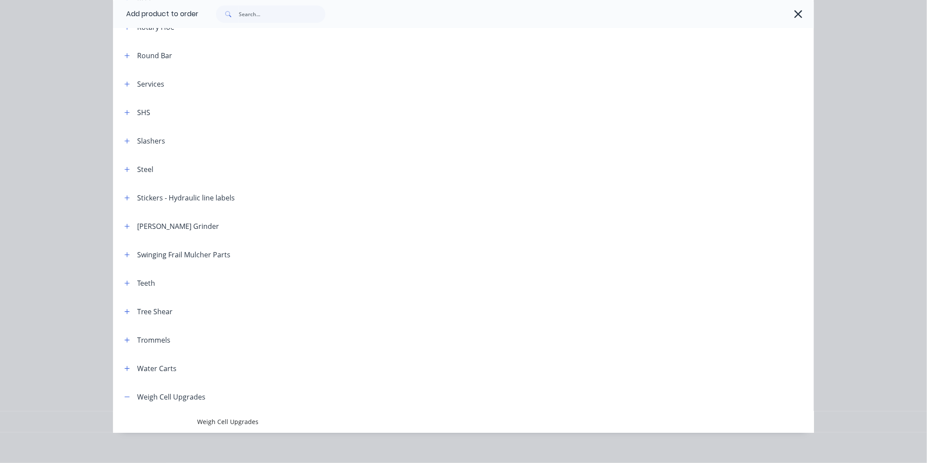
scroll to position [1059, 0]
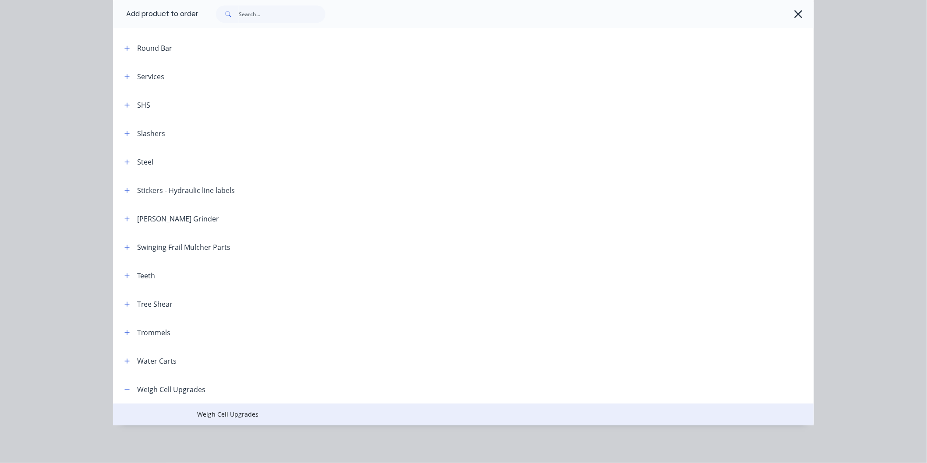
click at [231, 417] on span "Weigh Cell Upgrades" at bounding box center [443, 414] width 493 height 9
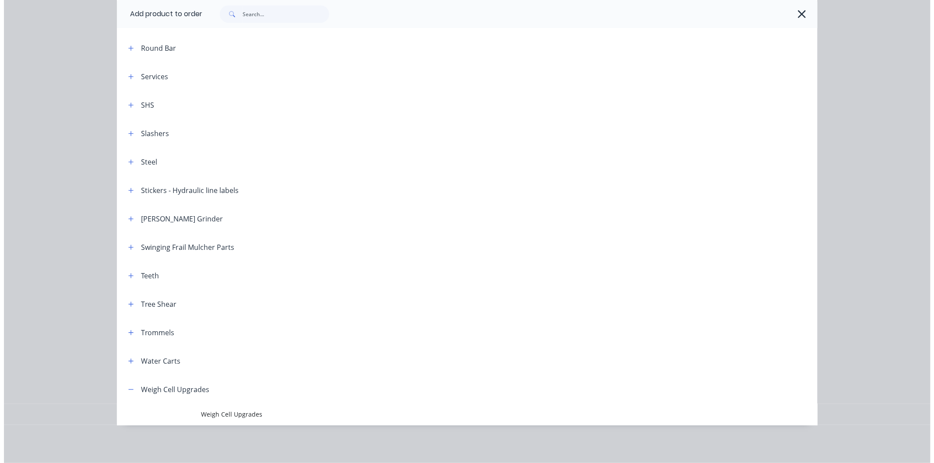
scroll to position [0, 0]
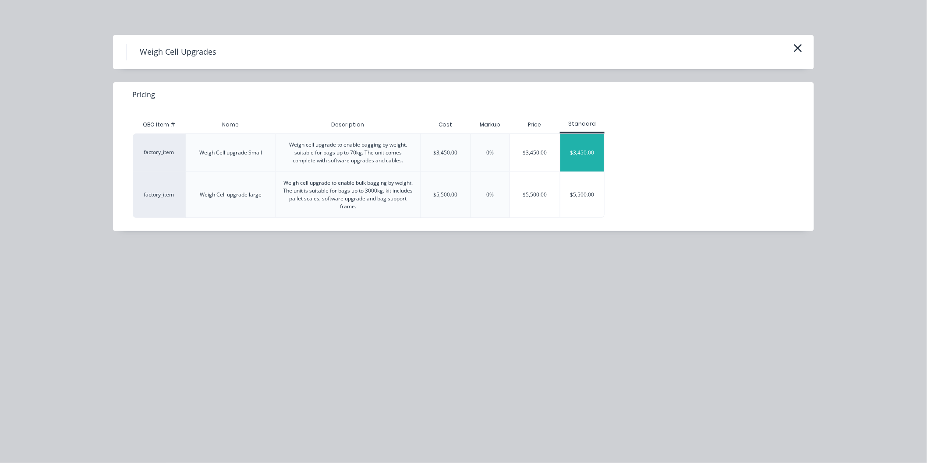
click at [582, 155] on div "$3,450.00" at bounding box center [582, 153] width 44 height 38
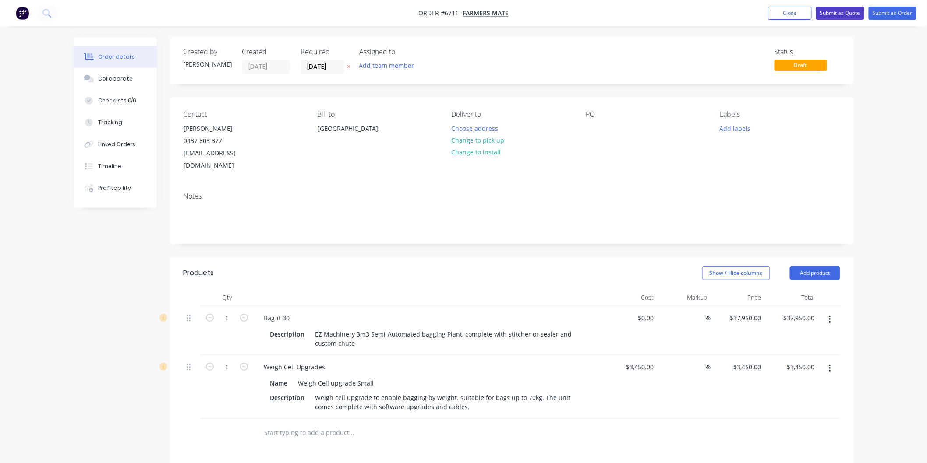
click at [844, 11] on button "Submit as Quote" at bounding box center [840, 13] width 48 height 13
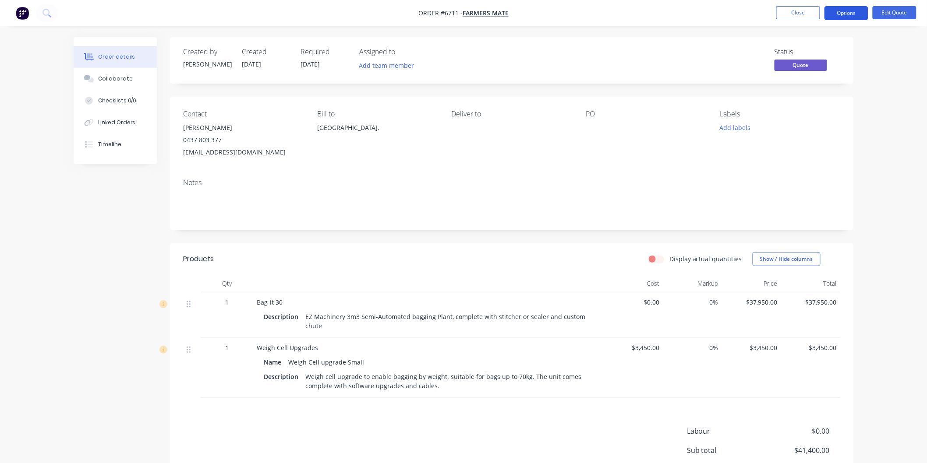
click at [847, 15] on button "Options" at bounding box center [846, 13] width 44 height 14
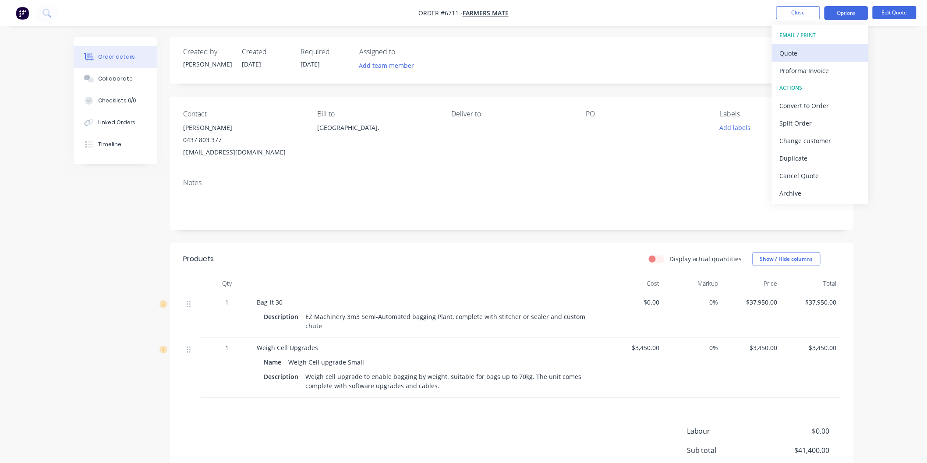
click at [798, 54] on div "Quote" at bounding box center [820, 53] width 81 height 13
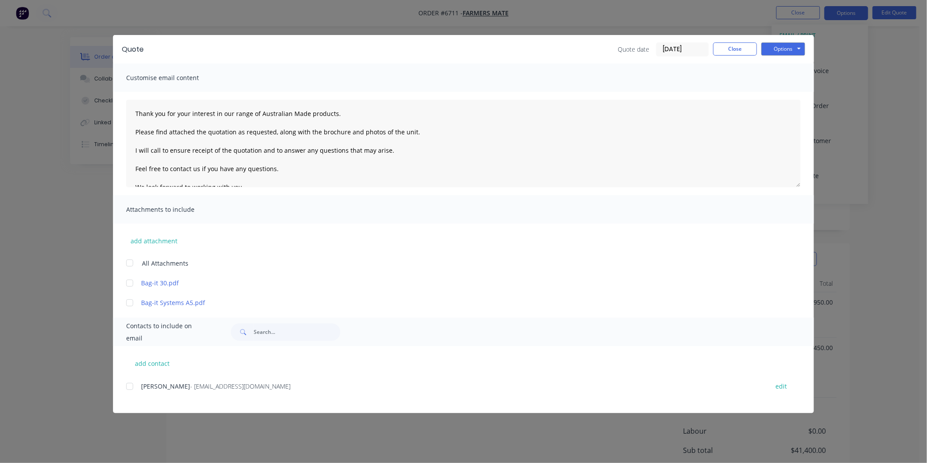
click at [131, 385] on div at bounding box center [130, 387] width 18 height 18
click at [133, 261] on div at bounding box center [130, 263] width 18 height 18
click at [134, 113] on textarea "Thank you for your interest in our range of Australian Made products. Please fi…" at bounding box center [463, 144] width 674 height 88
click at [136, 107] on textarea "Thank you for your interest in our range of Australian Made products. Please fi…" at bounding box center [463, 144] width 674 height 88
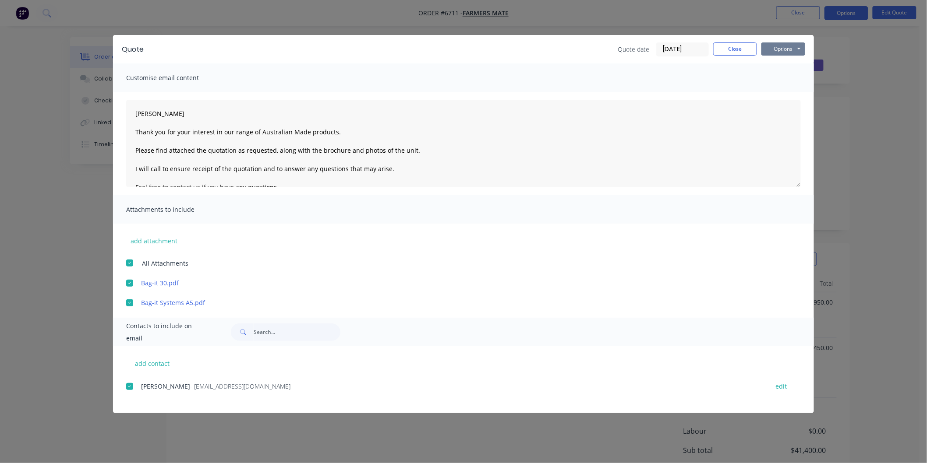
click at [787, 49] on button "Options" at bounding box center [783, 48] width 44 height 13
click at [784, 95] on button "Email" at bounding box center [789, 93] width 56 height 14
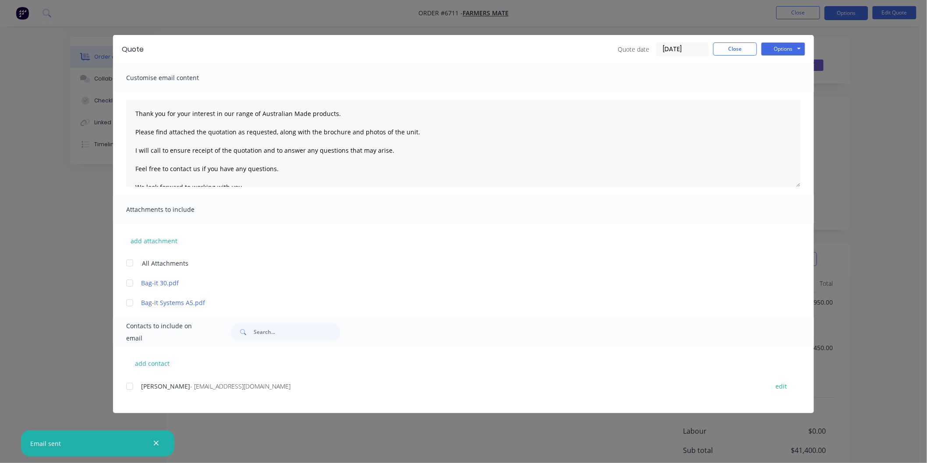
click at [129, 386] on div at bounding box center [130, 387] width 18 height 18
type textarea "Thank you for your interest in our range of Australian Made products. Please fi…"
click at [736, 51] on button "Close" at bounding box center [735, 48] width 44 height 13
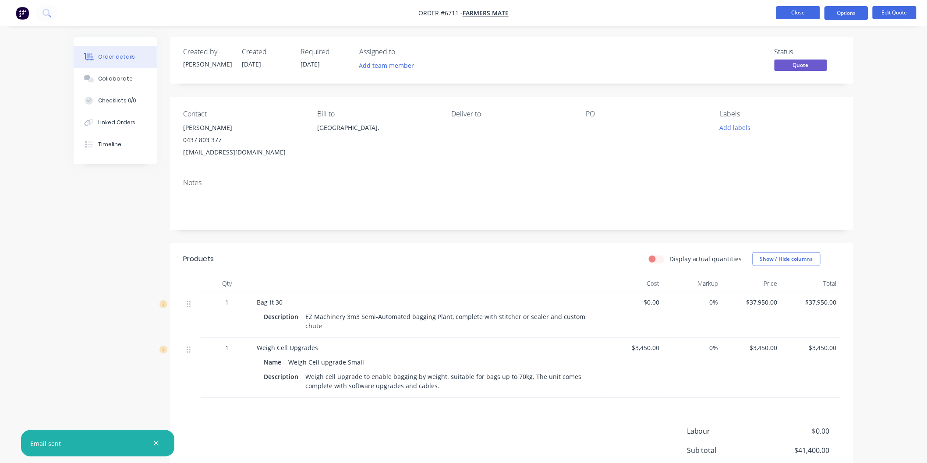
click at [791, 13] on button "Close" at bounding box center [798, 12] width 44 height 13
